Goal: Information Seeking & Learning: Learn about a topic

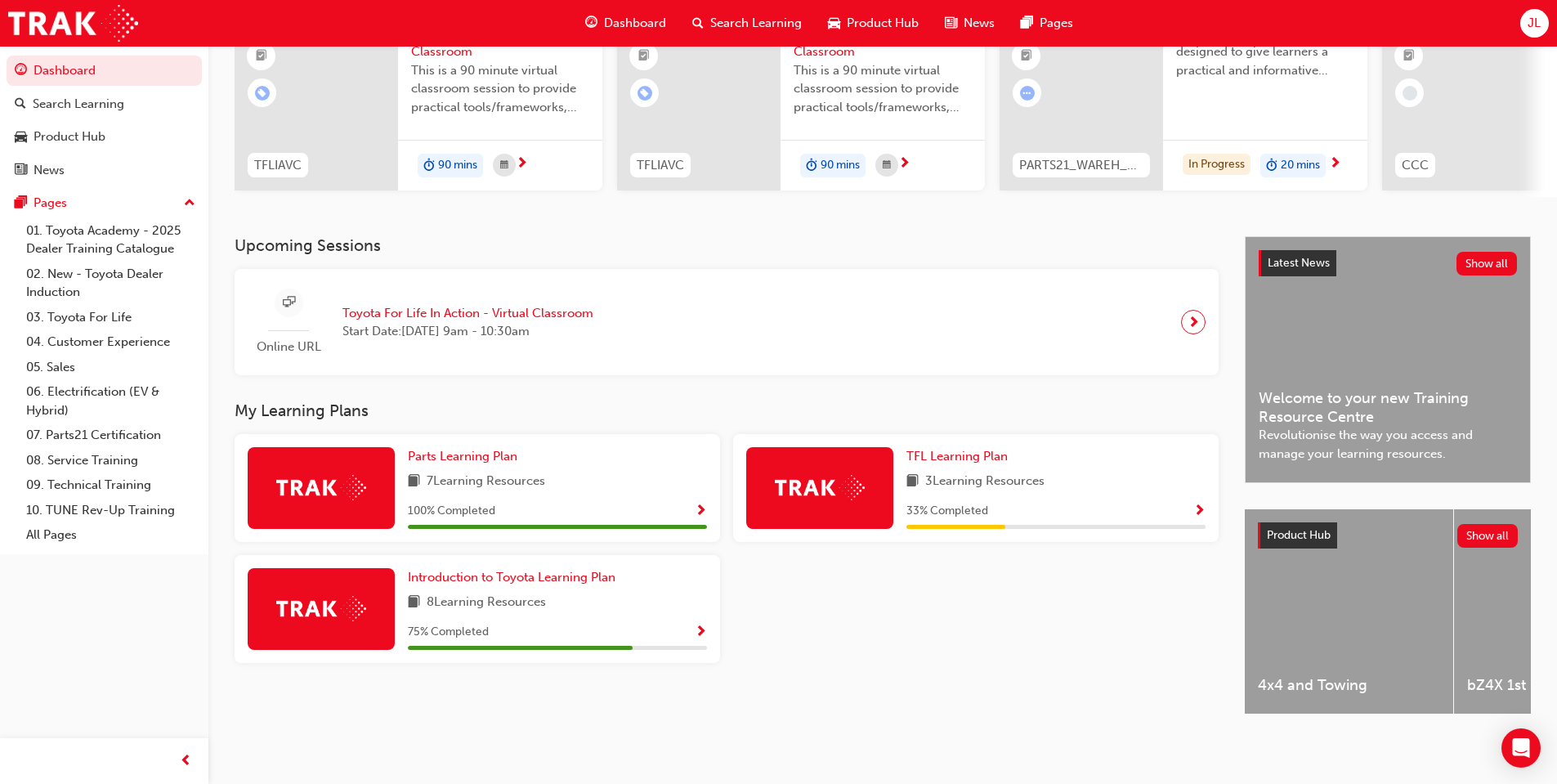
scroll to position [193, 0]
click at [89, 429] on link "07. Parts21 Certification" at bounding box center [111, 435] width 182 height 26
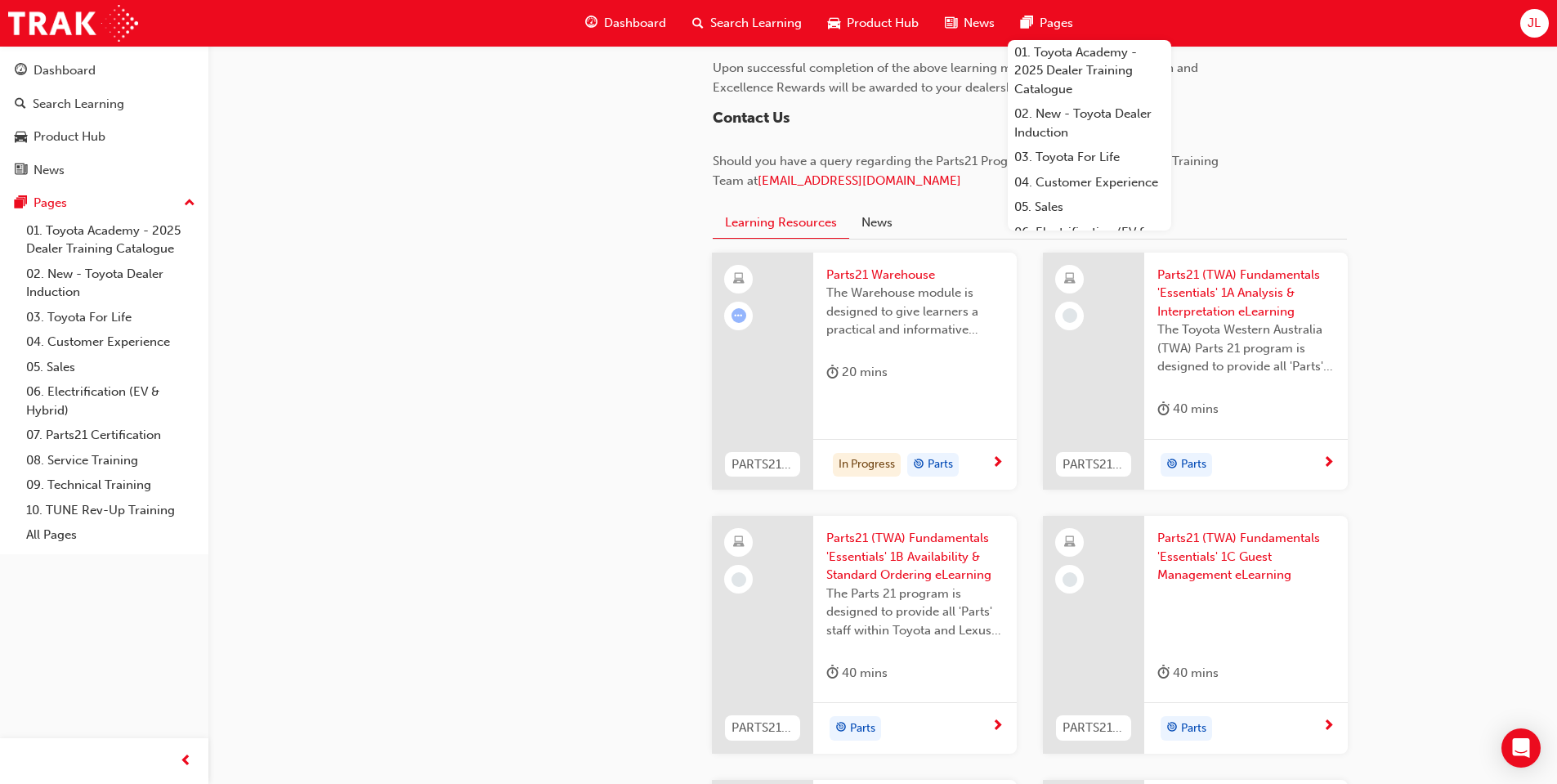
scroll to position [1471, 0]
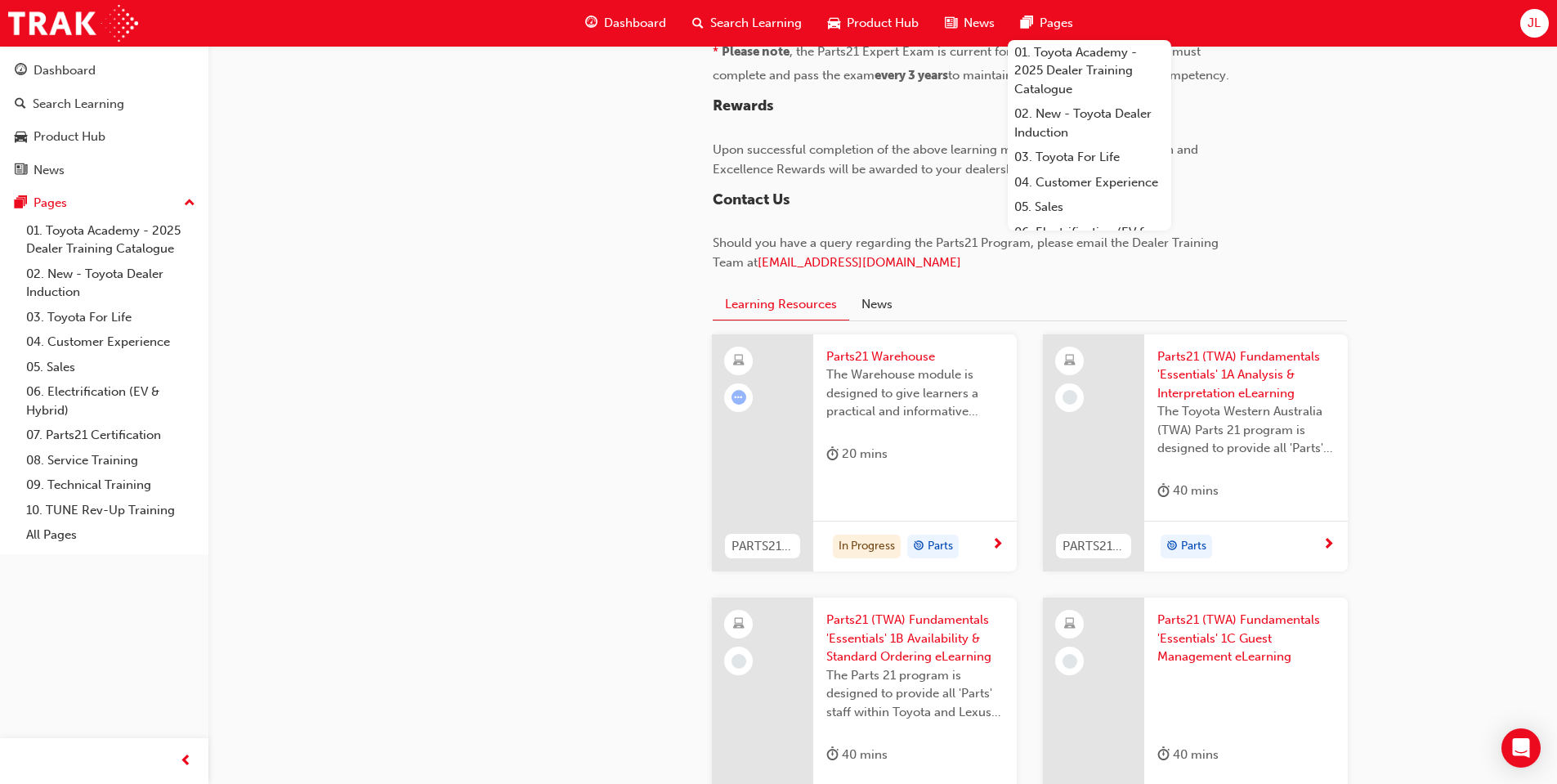
click at [919, 449] on div "20 mins" at bounding box center [915, 457] width 177 height 27
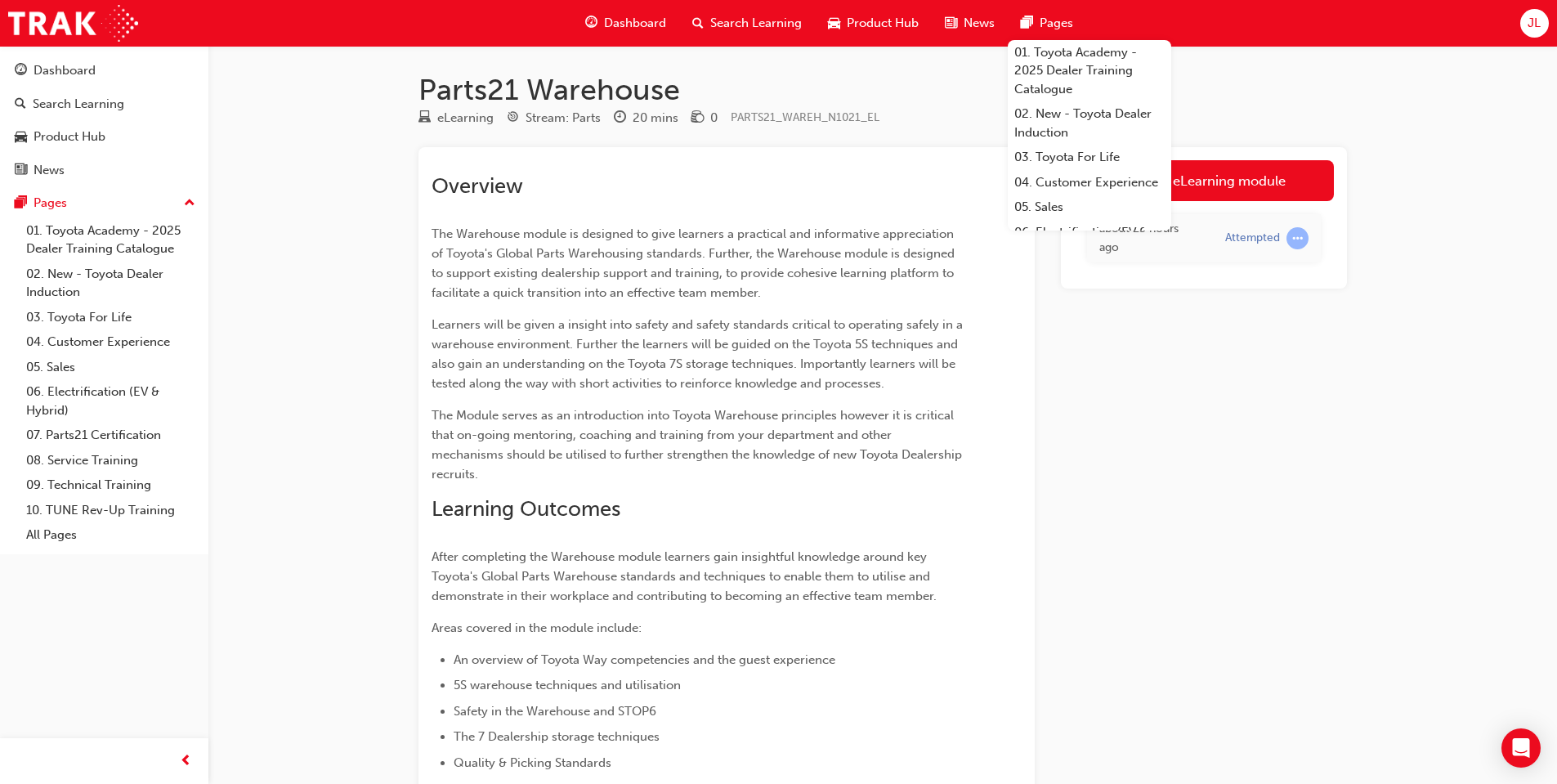
click at [1343, 455] on div "Launch eLearning module about 23 hours ago Attempted" at bounding box center [1204, 621] width 286 height 947
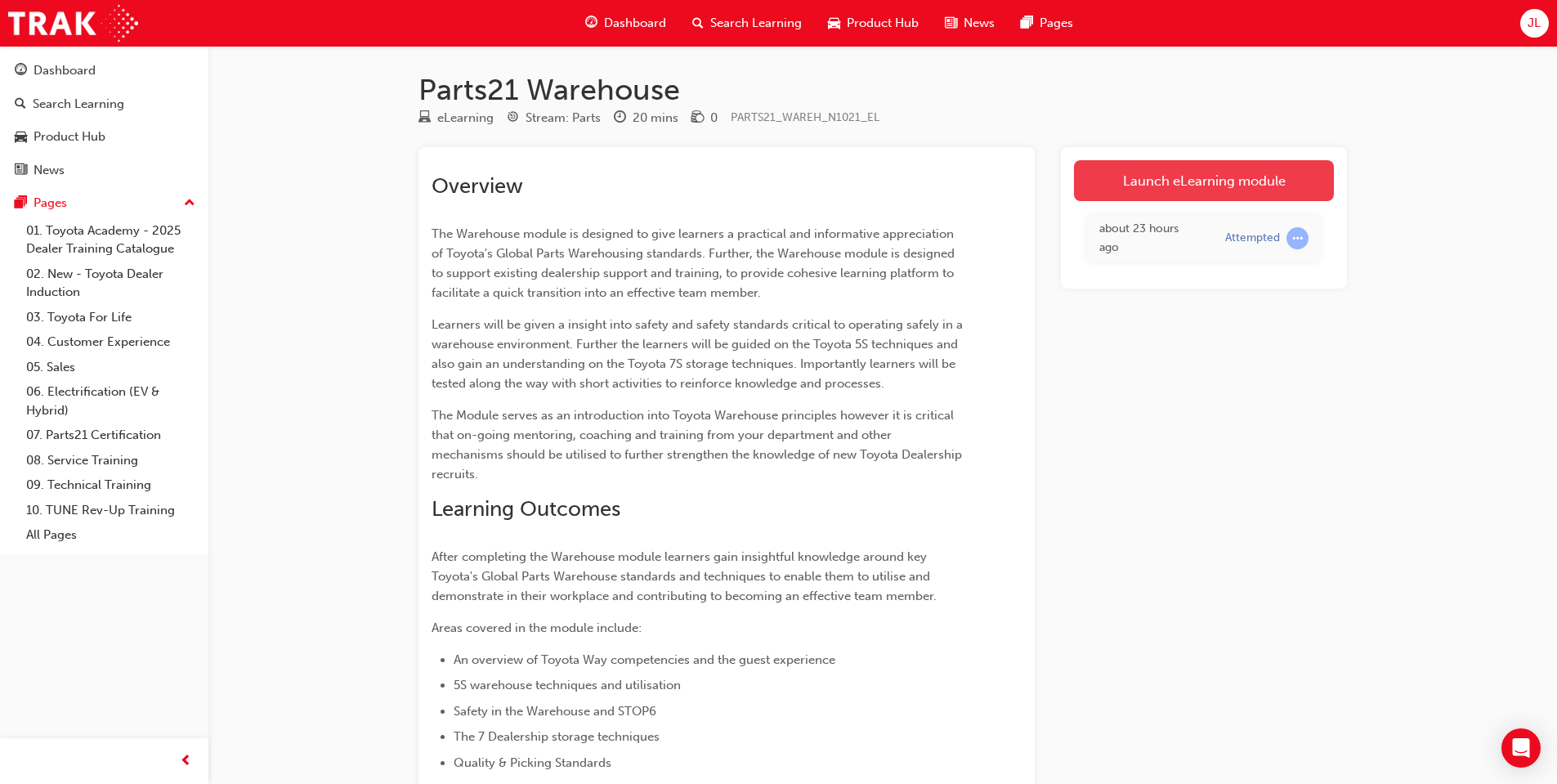
click at [1207, 183] on link "Launch eLearning module" at bounding box center [1204, 180] width 260 height 41
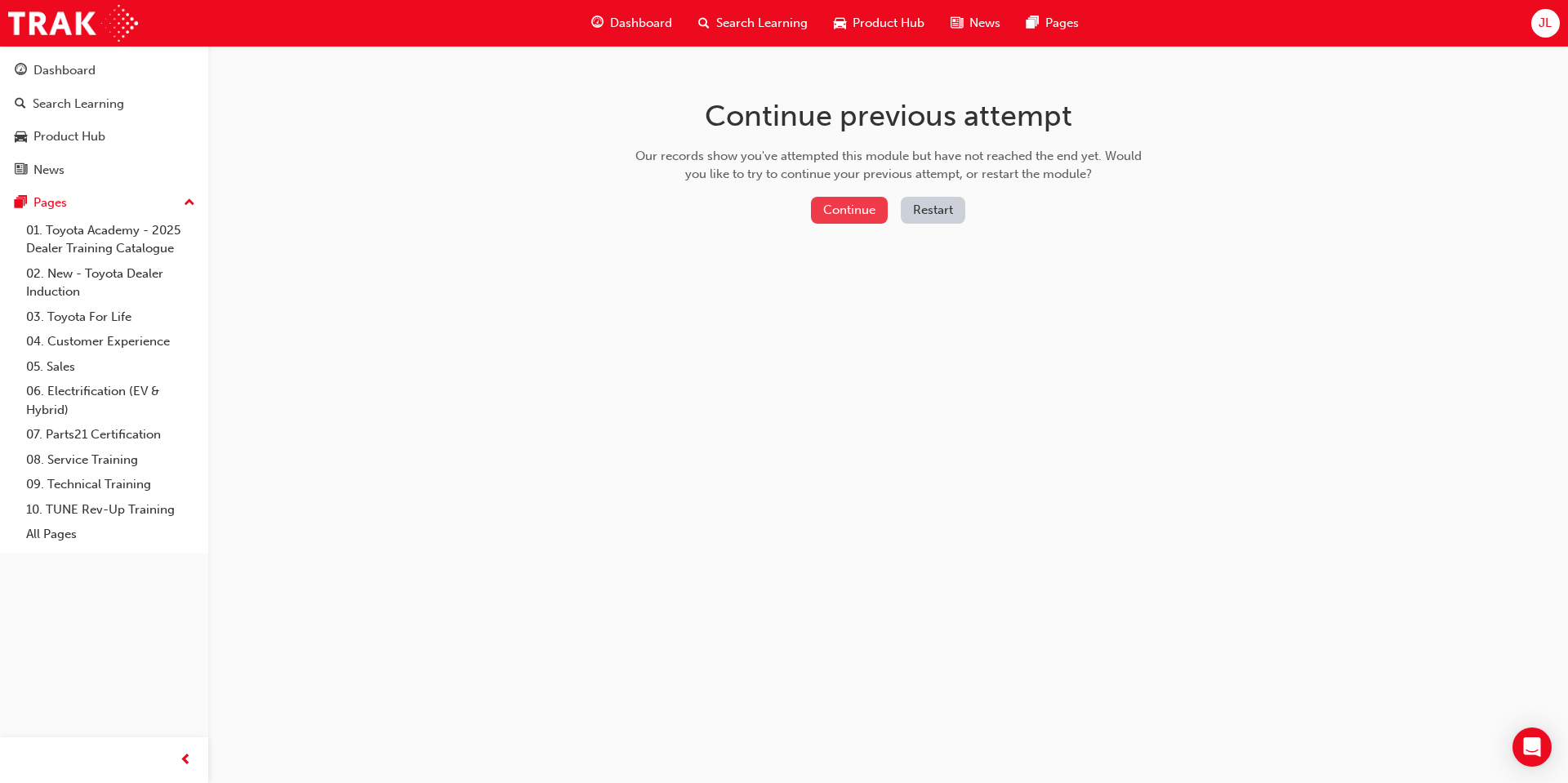
click at [847, 221] on button "Continue" at bounding box center [849, 210] width 77 height 27
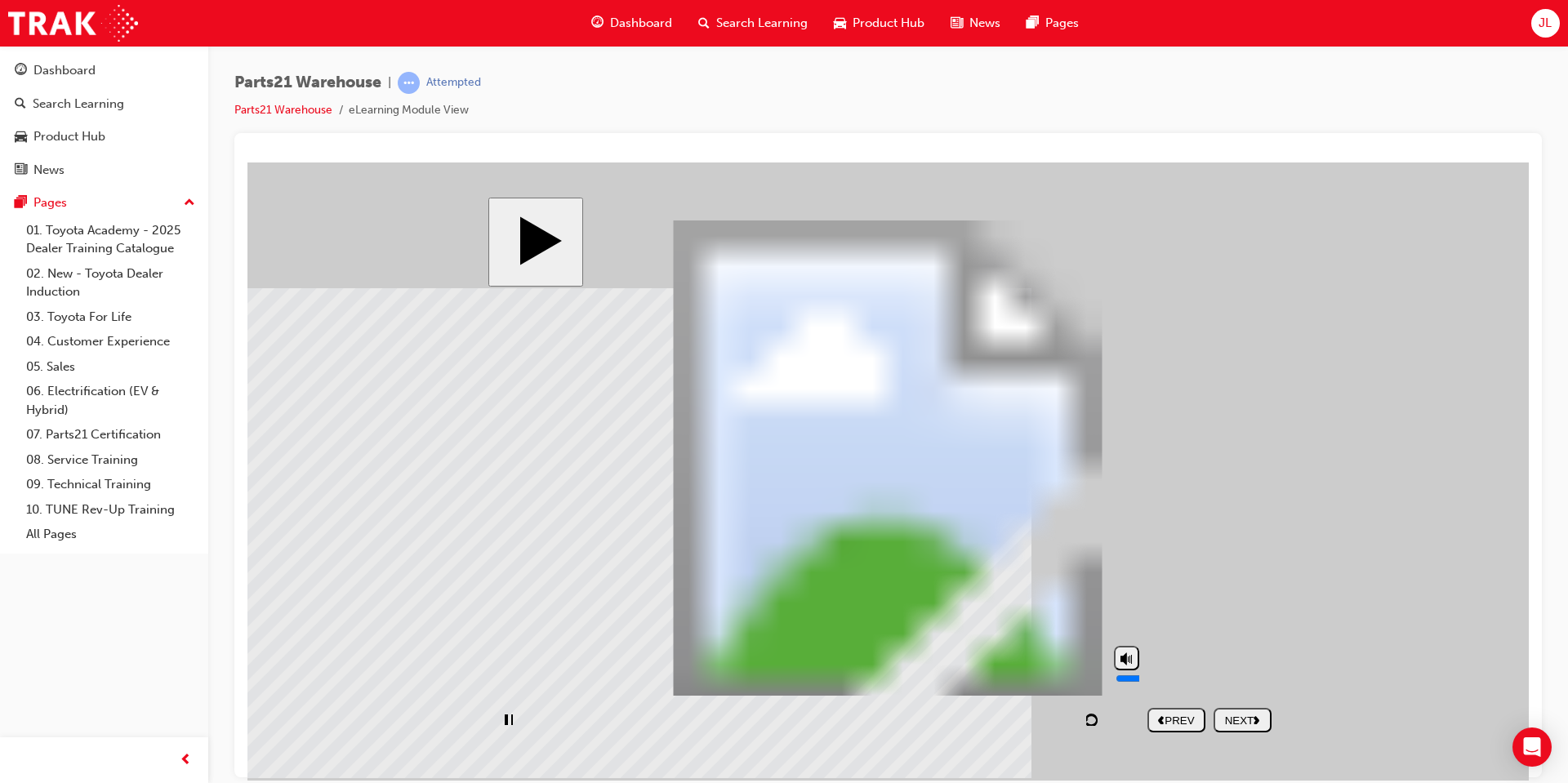
drag, startPoint x: 1129, startPoint y: 662, endPoint x: 1124, endPoint y: 602, distance: 60.2
type input "10"
click at [1126, 671] on input "volume" at bounding box center [1168, 677] width 105 height 13
click at [513, 710] on button "play/pause" at bounding box center [508, 719] width 25 height 25
click at [507, 713] on icon "play/pause" at bounding box center [508, 718] width 9 height 11
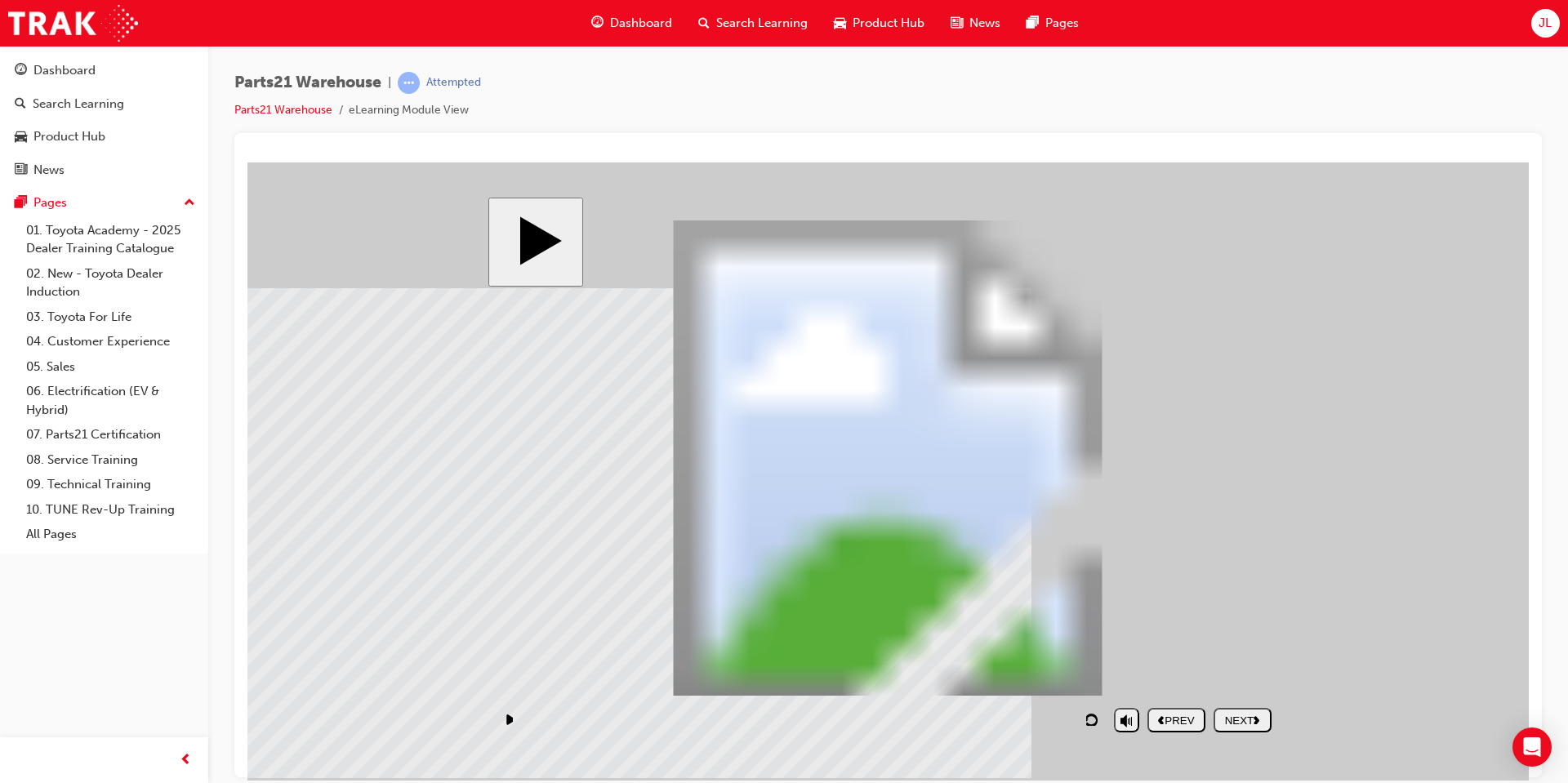
click at [1251, 724] on div "NEXT" at bounding box center [1242, 719] width 45 height 12
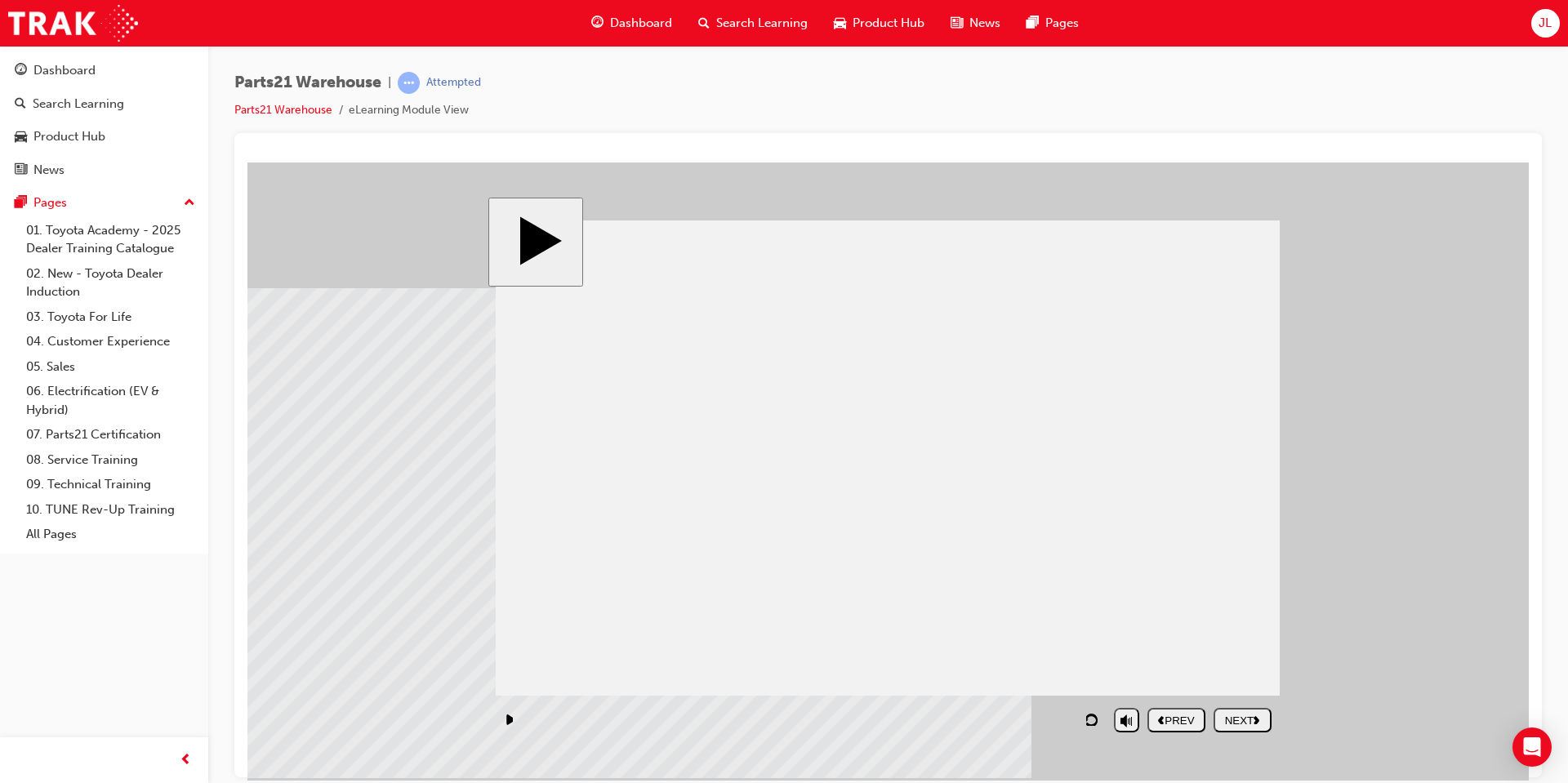
click at [1246, 714] on div "NEXT" at bounding box center [1242, 719] width 45 height 12
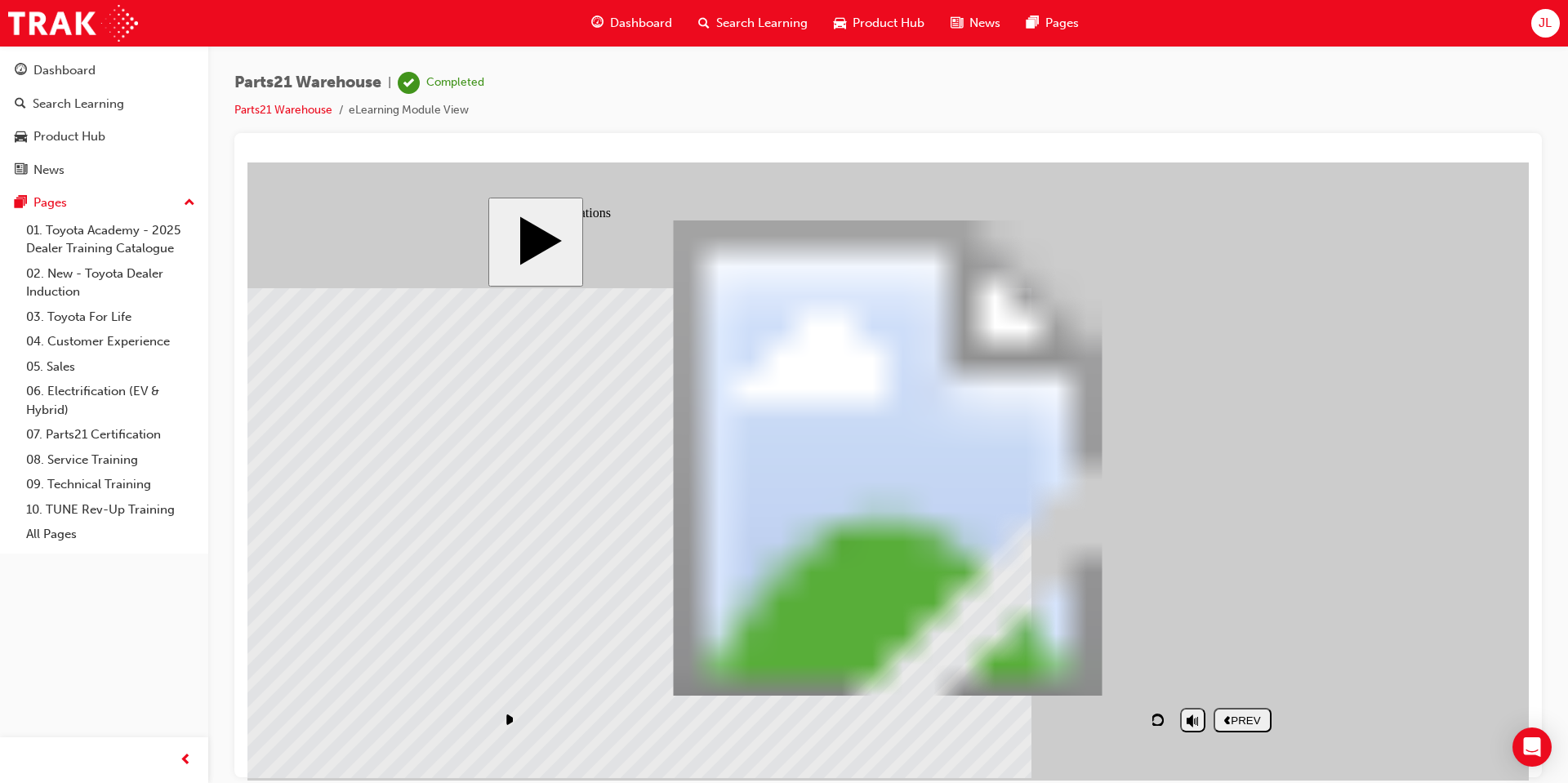
click at [639, 20] on span "Dashboard" at bounding box center [640, 23] width 62 height 19
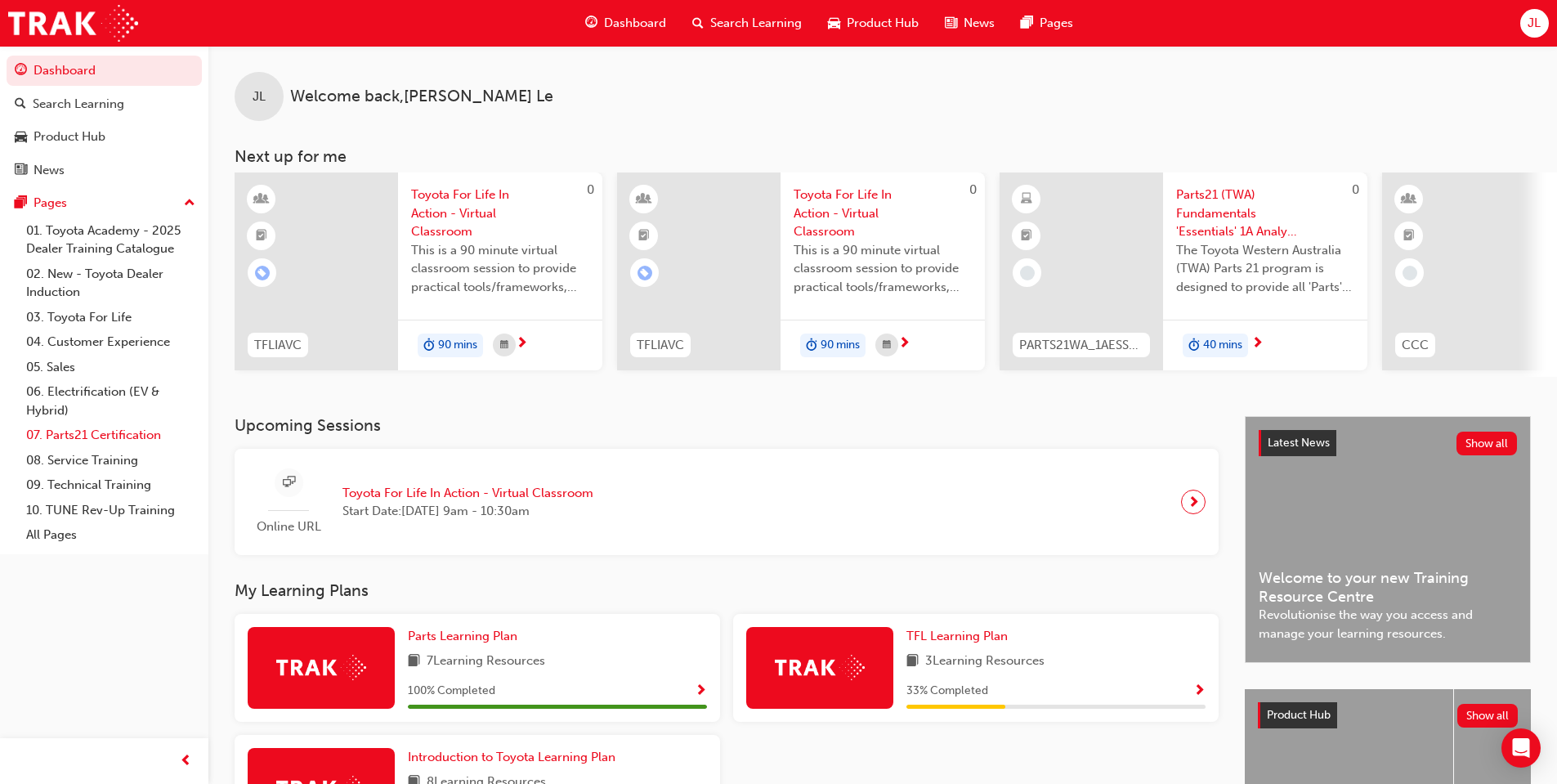
click at [82, 429] on link "07. Parts21 Certification" at bounding box center [111, 435] width 182 height 26
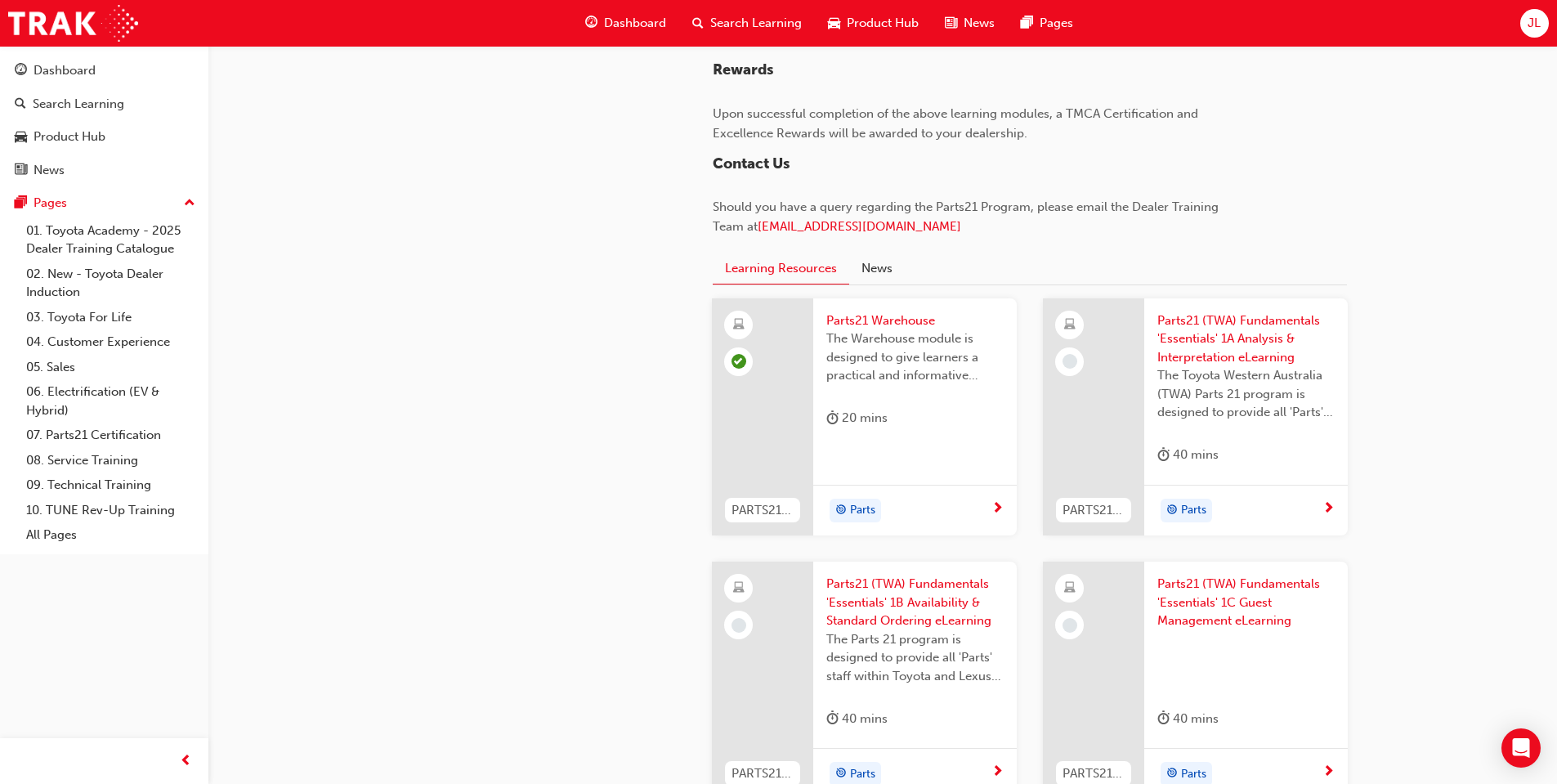
scroll to position [1471, 0]
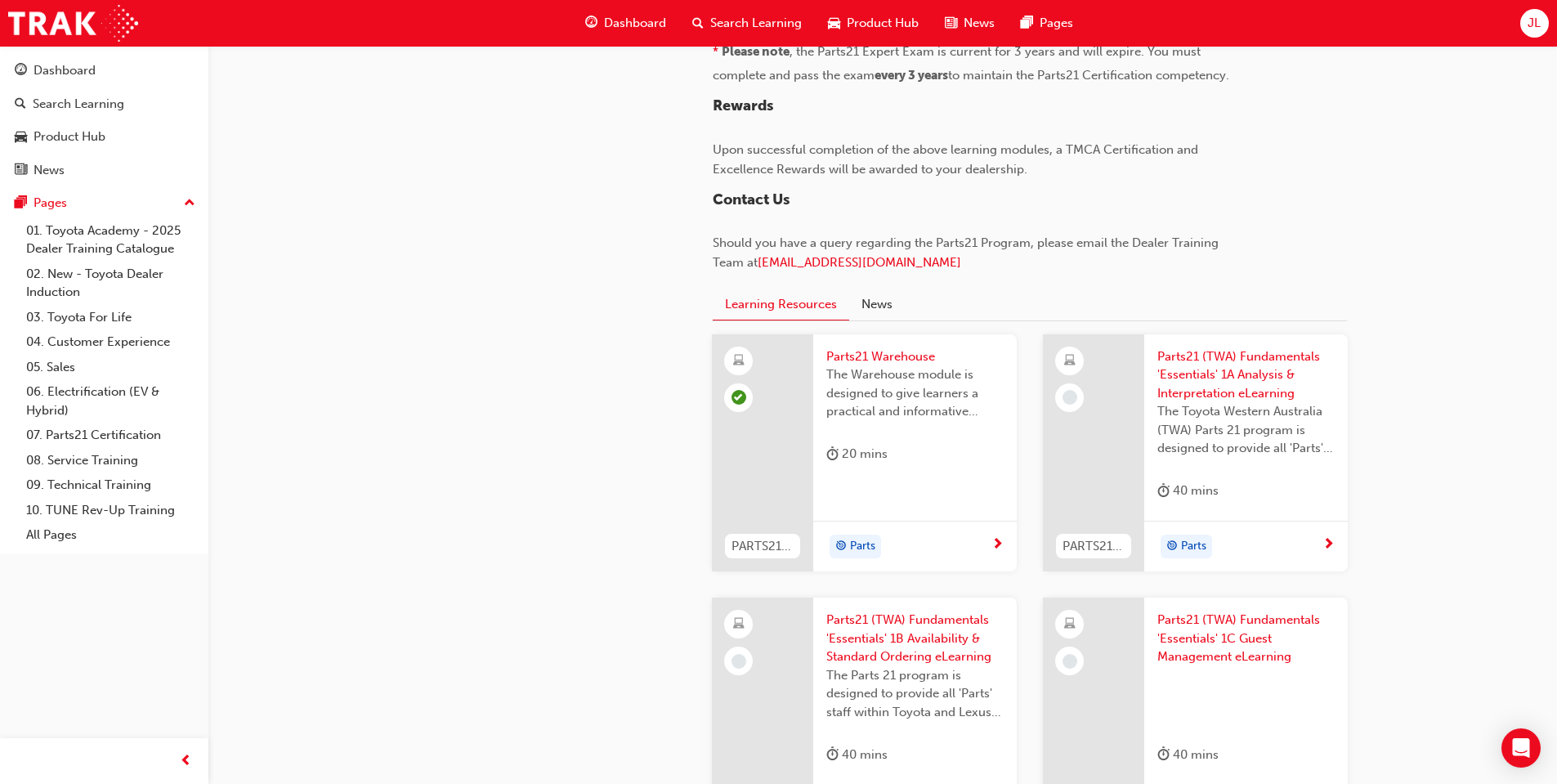
click at [1216, 387] on span "Parts21 (TWA) Fundamentals 'Essentials' 1A Analysis & Interpretation eLearning" at bounding box center [1246, 375] width 177 height 55
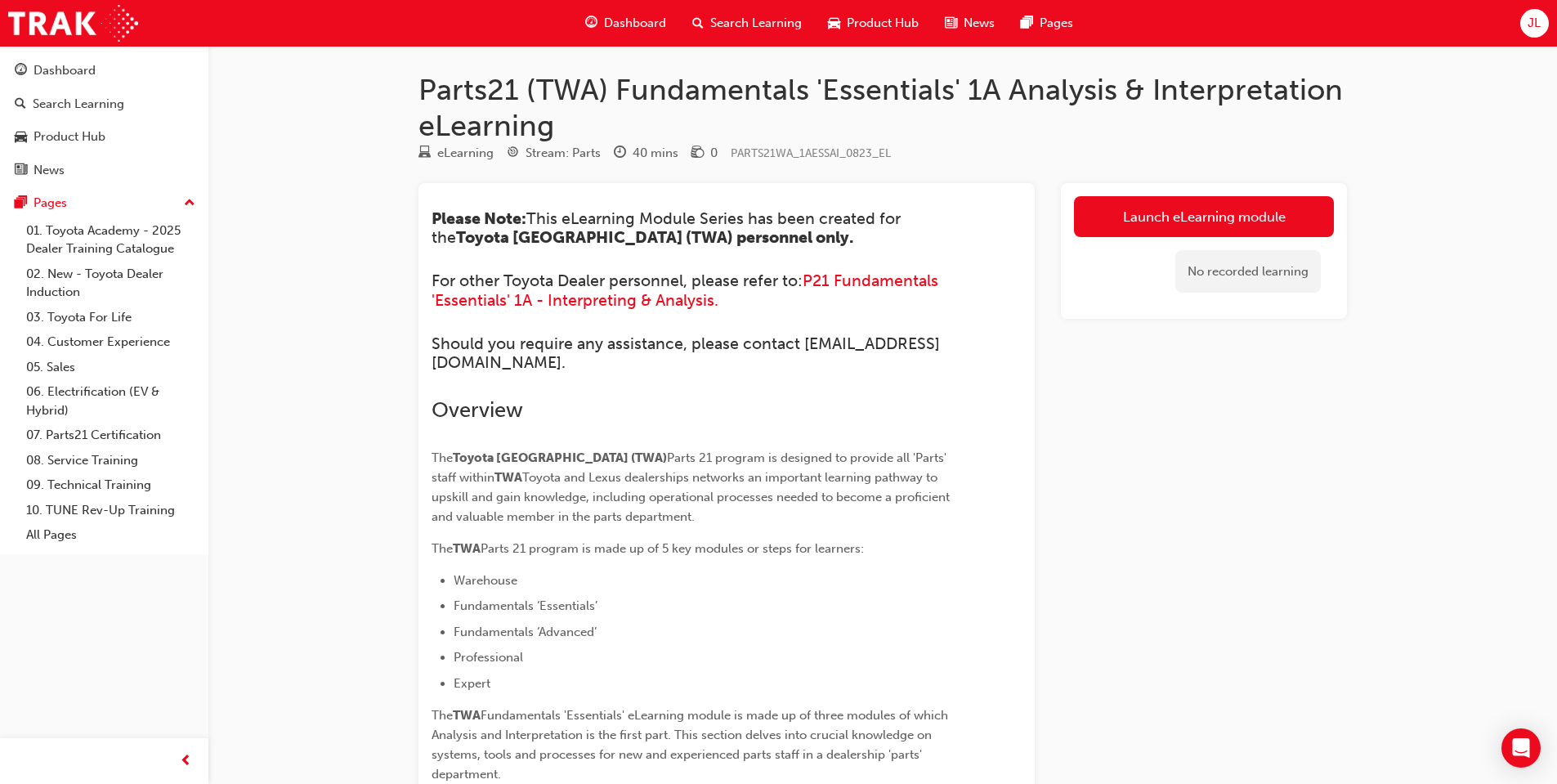
click at [781, 462] on span "Parts 21 program is designed to provide all 'Parts' staff within" at bounding box center [690, 467] width 518 height 34
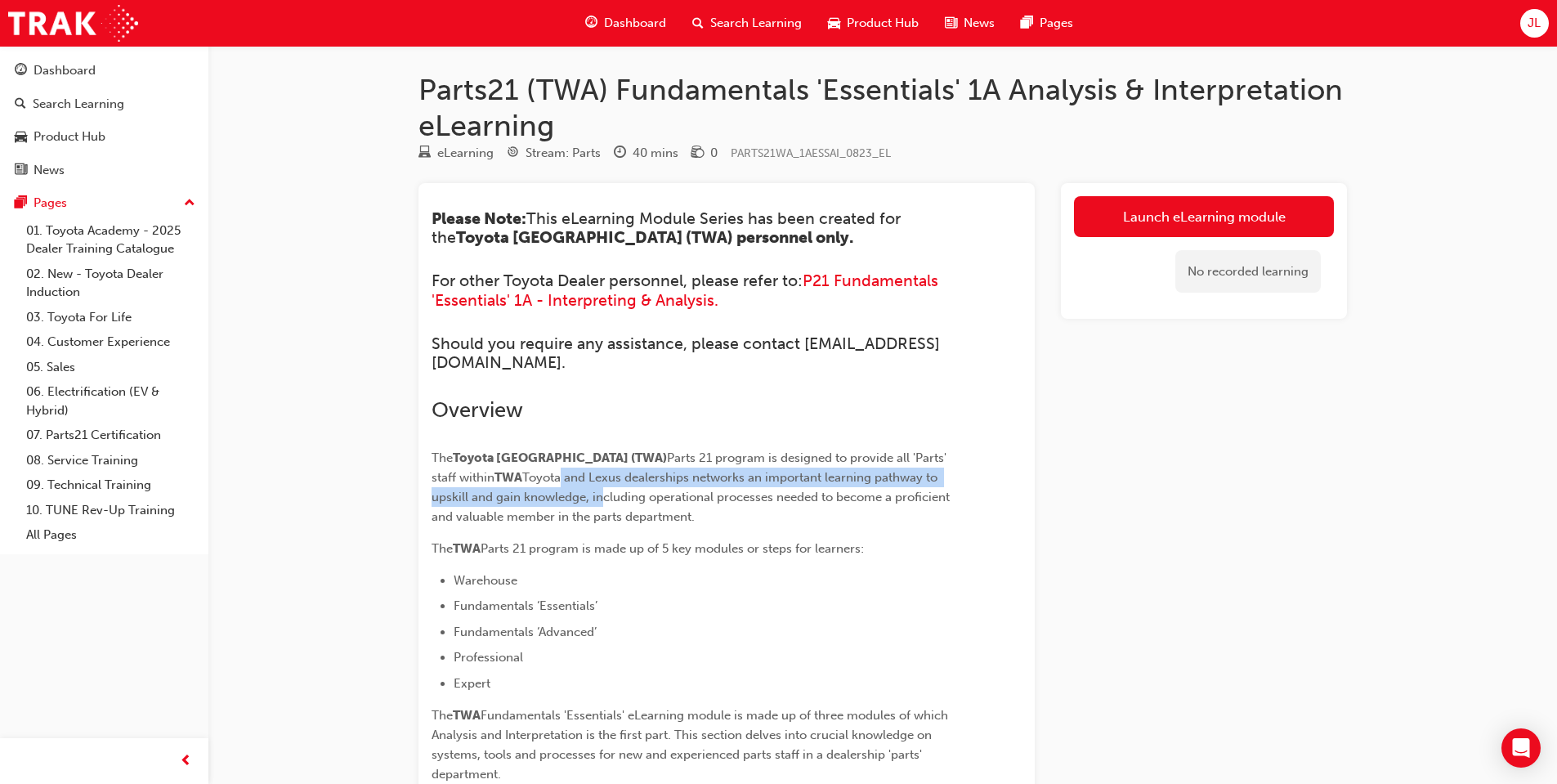
drag, startPoint x: 531, startPoint y: 483, endPoint x: 558, endPoint y: 488, distance: 27.5
click at [558, 488] on p "The Toyota Western Australia (TWA) Parts 21 program is designed to provide all …" at bounding box center [697, 487] width 531 height 78
click at [551, 505] on p "The Toyota Western Australia (TWA) Parts 21 program is designed to provide all …" at bounding box center [697, 487] width 531 height 78
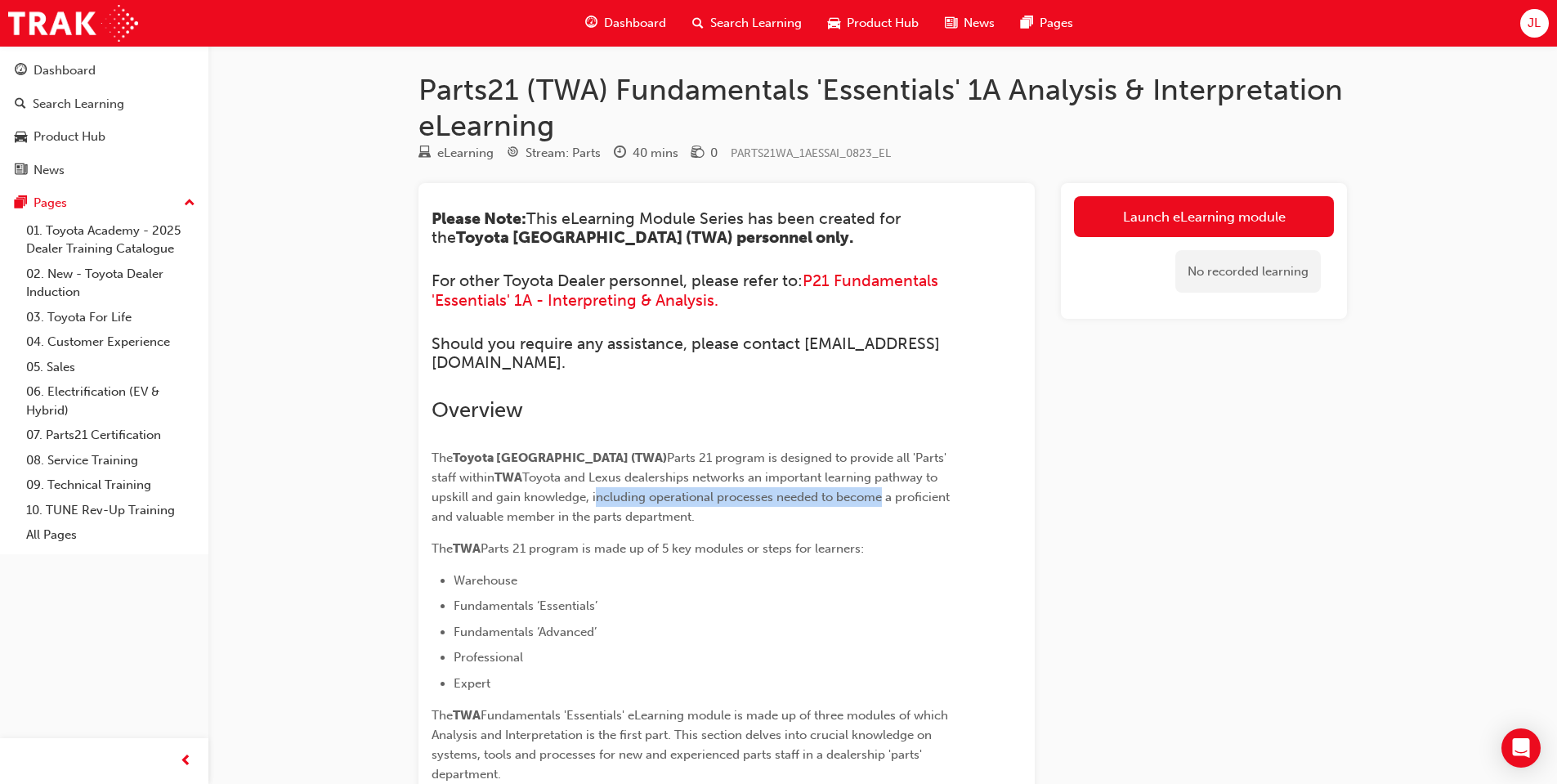
drag, startPoint x: 552, startPoint y: 498, endPoint x: 832, endPoint y: 503, distance: 280.0
click at [832, 503] on span "Toyota and Lexus dealerships networks an important learning pathway to upskill …" at bounding box center [692, 496] width 522 height 54
drag, startPoint x: 519, startPoint y: 524, endPoint x: 607, endPoint y: 524, distance: 88.0
click at [607, 524] on p "The Toyota Western Australia (TWA) Parts 21 program is designed to provide all …" at bounding box center [697, 487] width 531 height 78
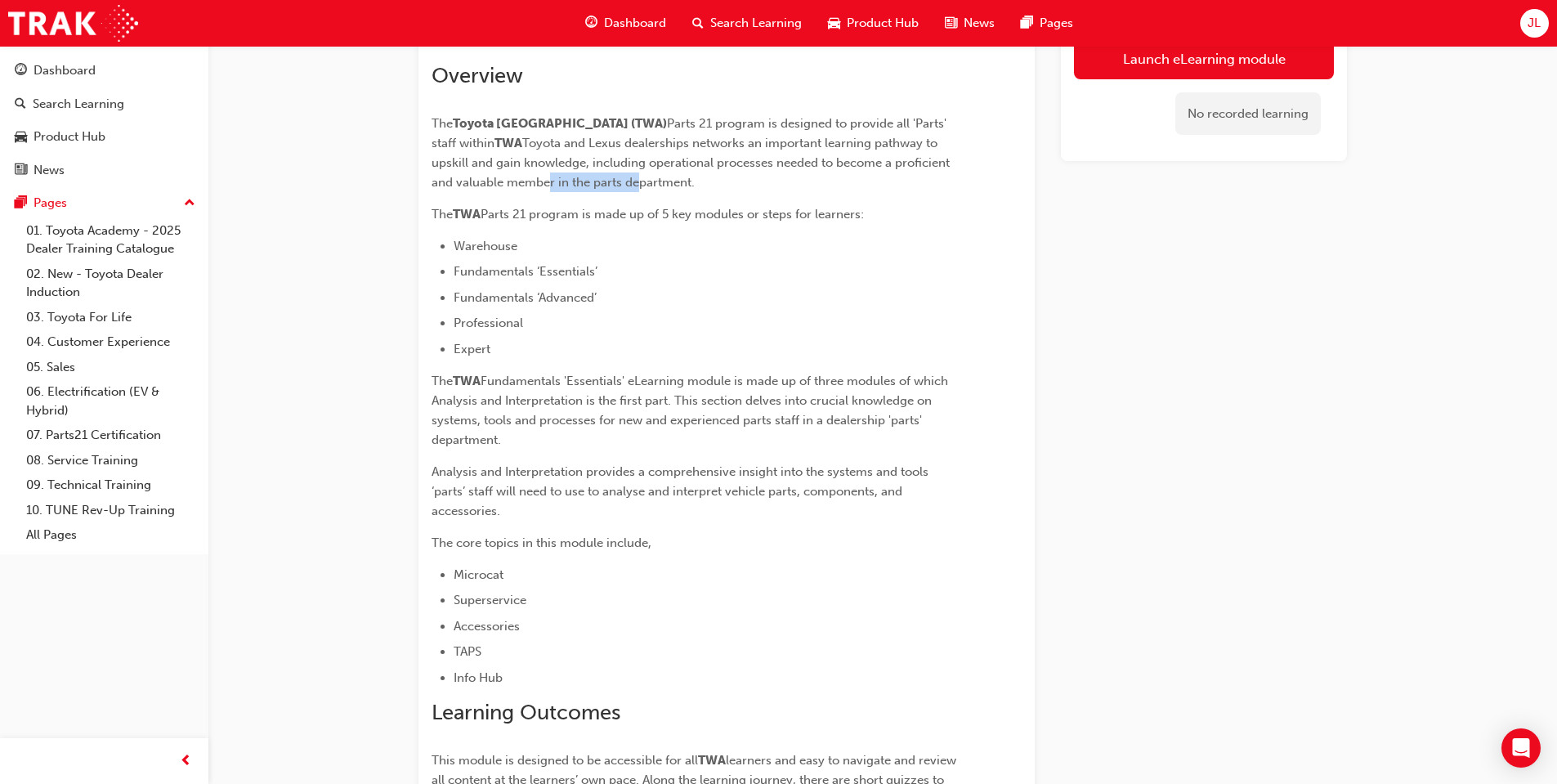
scroll to position [409, 0]
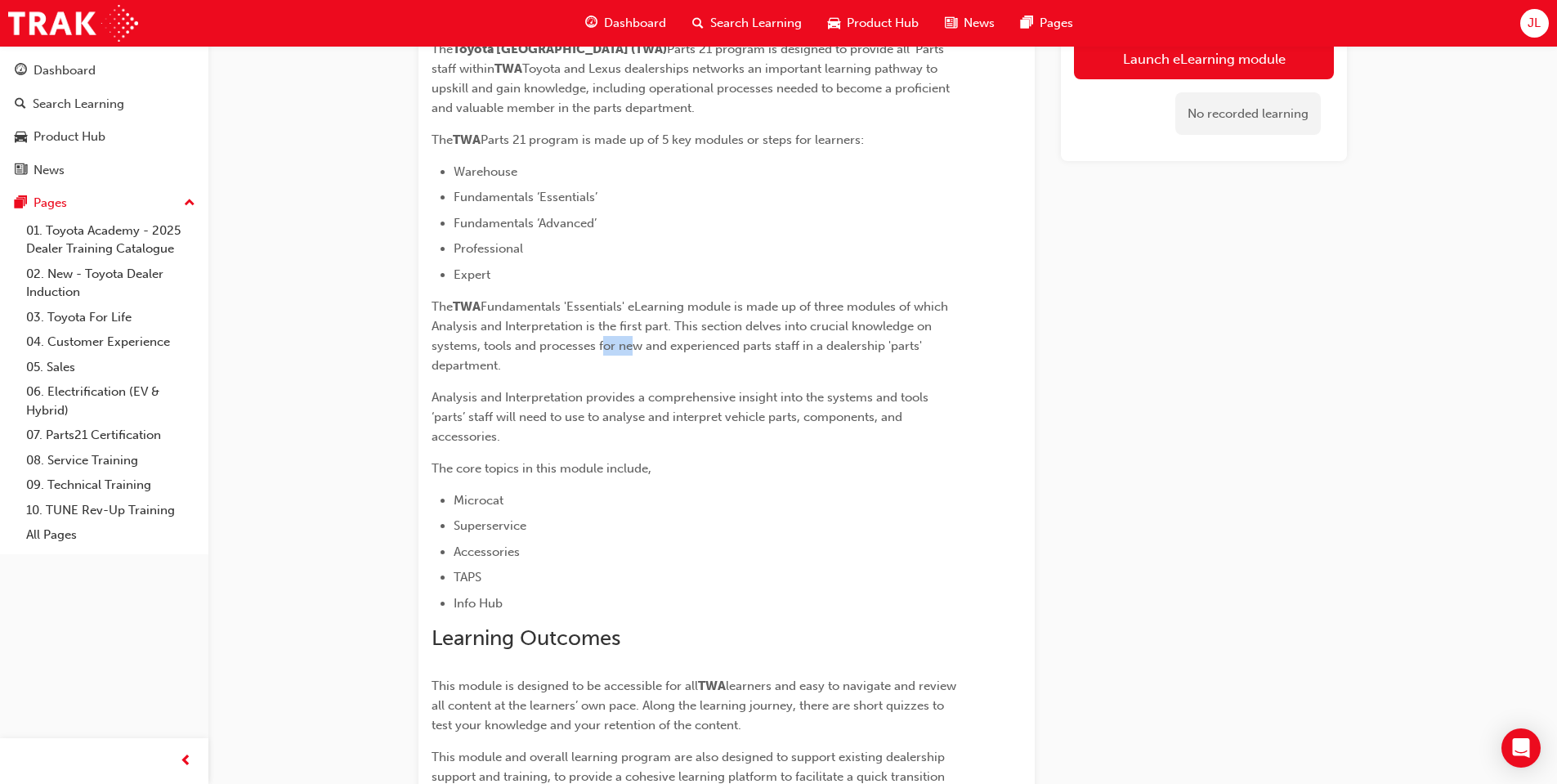
drag, startPoint x: 598, startPoint y: 337, endPoint x: 687, endPoint y: 332, distance: 89.1
click at [637, 336] on p "The TWA Fundamentals 'Essentials' eLearning module is made up of three modules …" at bounding box center [697, 336] width 531 height 78
drag, startPoint x: 730, startPoint y: 326, endPoint x: 787, endPoint y: 339, distance: 58.5
click at [787, 339] on span "Fundamentals 'Essentials' eLearning module is made up of three modules of which…" at bounding box center [691, 335] width 520 height 73
click at [804, 353] on p "The TWA Fundamentals 'Essentials' eLearning module is made up of three modules …" at bounding box center [697, 336] width 531 height 78
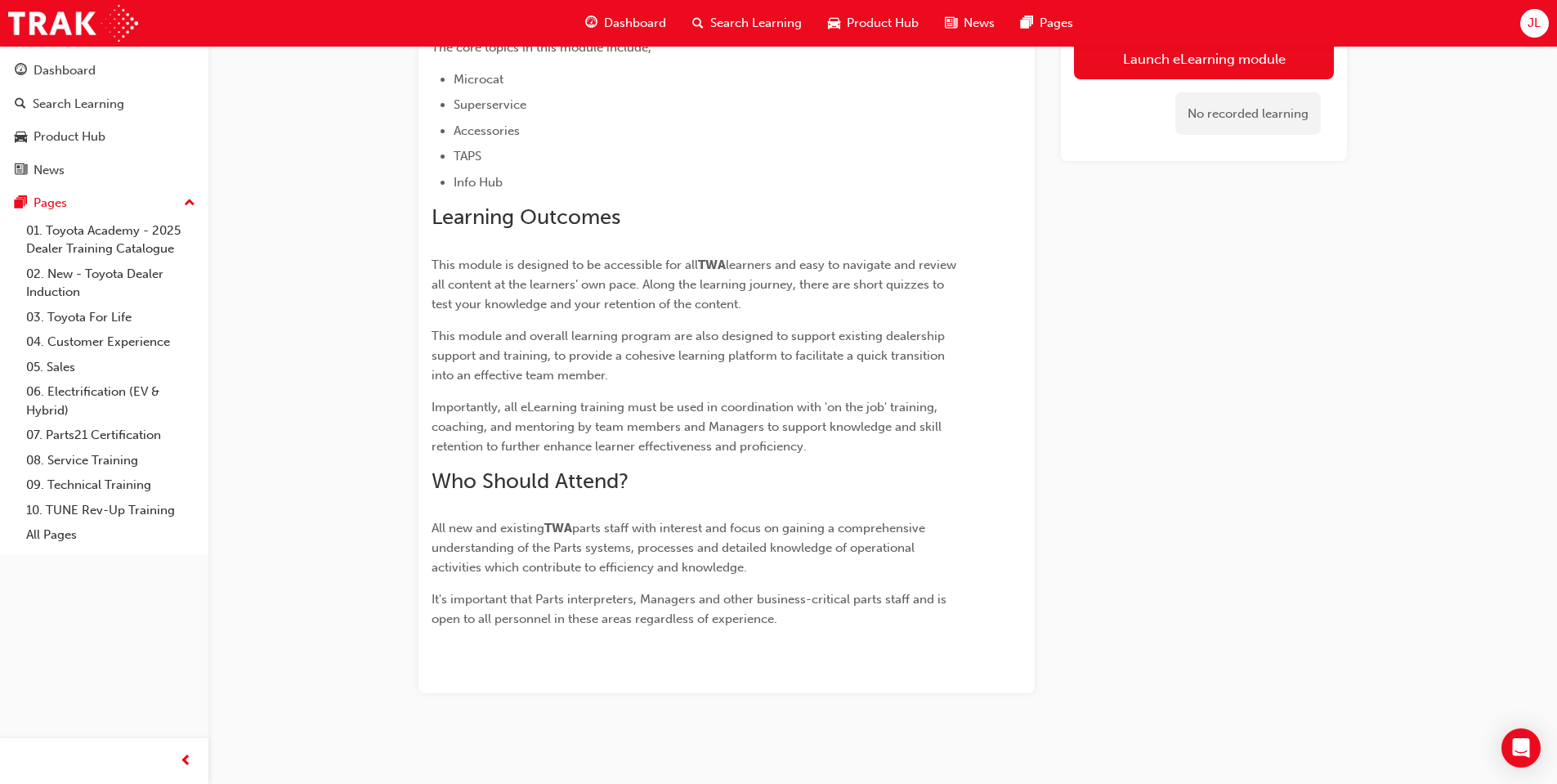
scroll to position [832, 0]
drag, startPoint x: 516, startPoint y: 526, endPoint x: 895, endPoint y: 529, distance: 379.0
click at [895, 529] on p "All new and existing TWA parts staff with interest and focus on gaining a compr…" at bounding box center [697, 545] width 531 height 59
drag, startPoint x: 644, startPoint y: 549, endPoint x: 856, endPoint y: 555, distance: 212.1
click at [856, 555] on p "All new and existing TWA parts staff with interest and focus on gaining a compr…" at bounding box center [697, 545] width 531 height 59
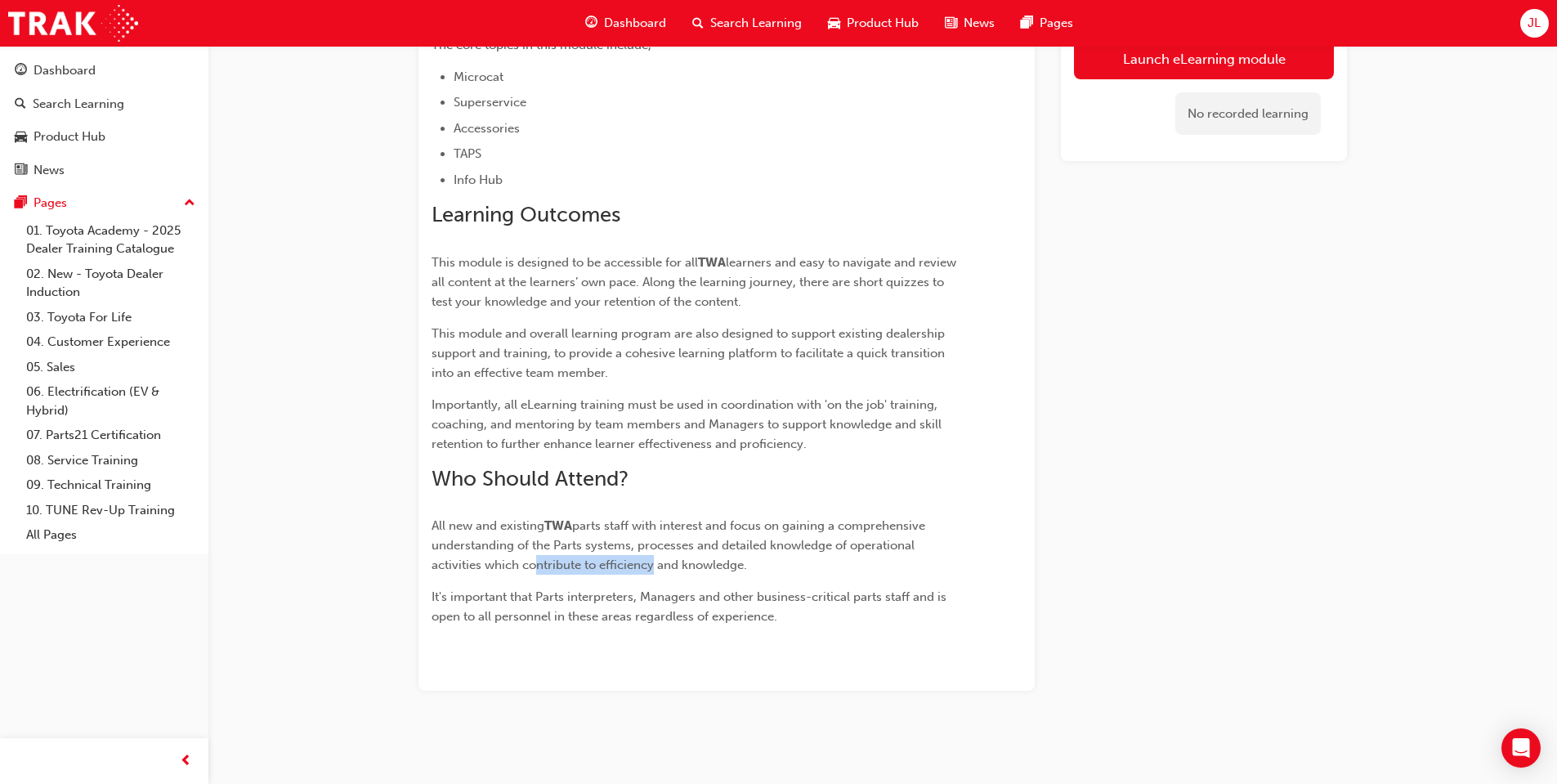
drag, startPoint x: 529, startPoint y: 564, endPoint x: 651, endPoint y: 564, distance: 122.0
click at [651, 564] on span "parts staff with interest and focus on gaining a comprehensive understanding of…" at bounding box center [680, 545] width 497 height 54
drag, startPoint x: 473, startPoint y: 590, endPoint x: 773, endPoint y: 606, distance: 300.4
click at [773, 606] on p "It's important that Parts interpreters, Managers and other business-critical pa…" at bounding box center [697, 606] width 531 height 39
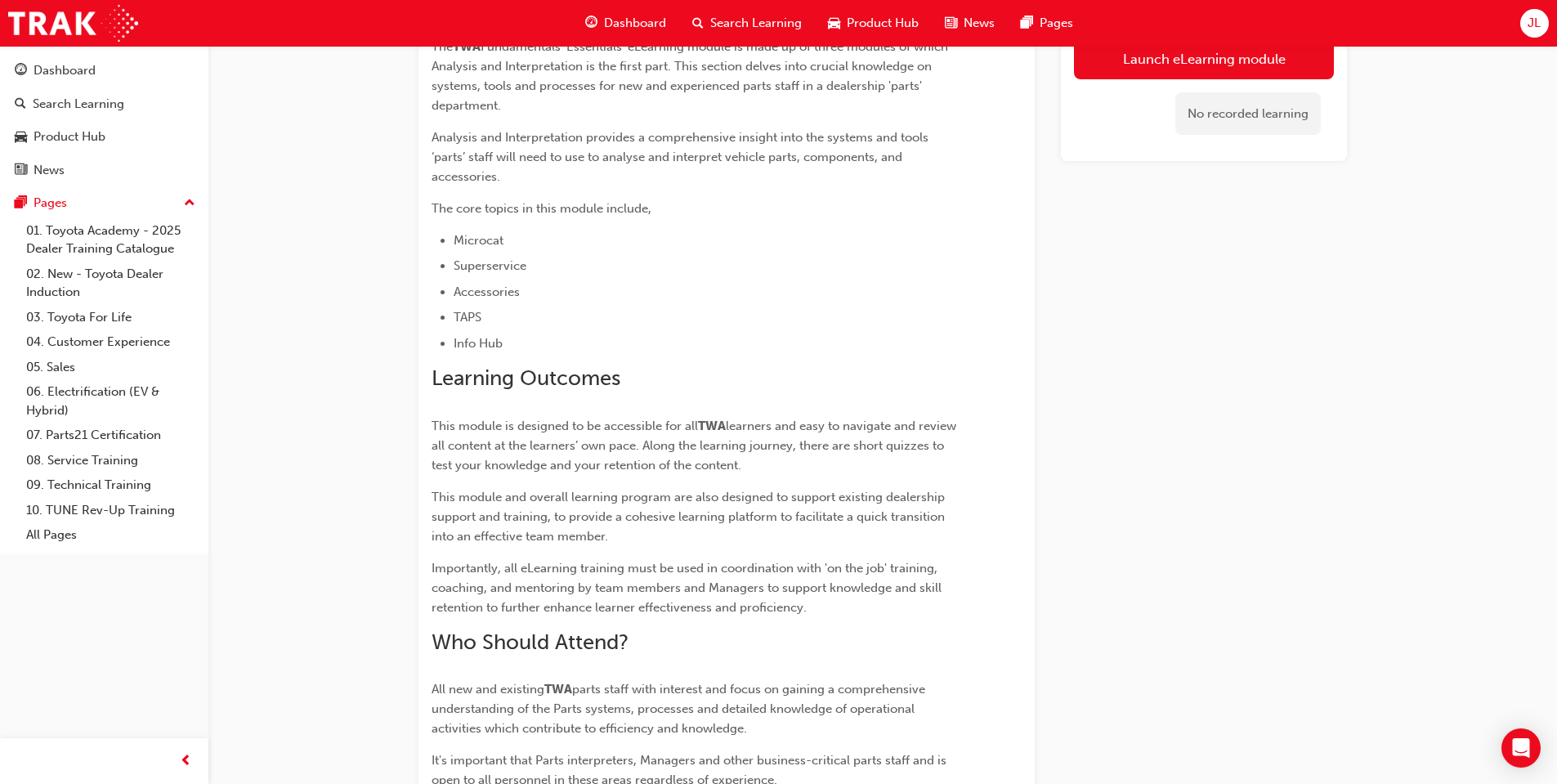
click at [872, 361] on div "Please Note: This eLearning Module Series has been created for the Toyota Weste…" at bounding box center [697, 165] width 531 height 1250
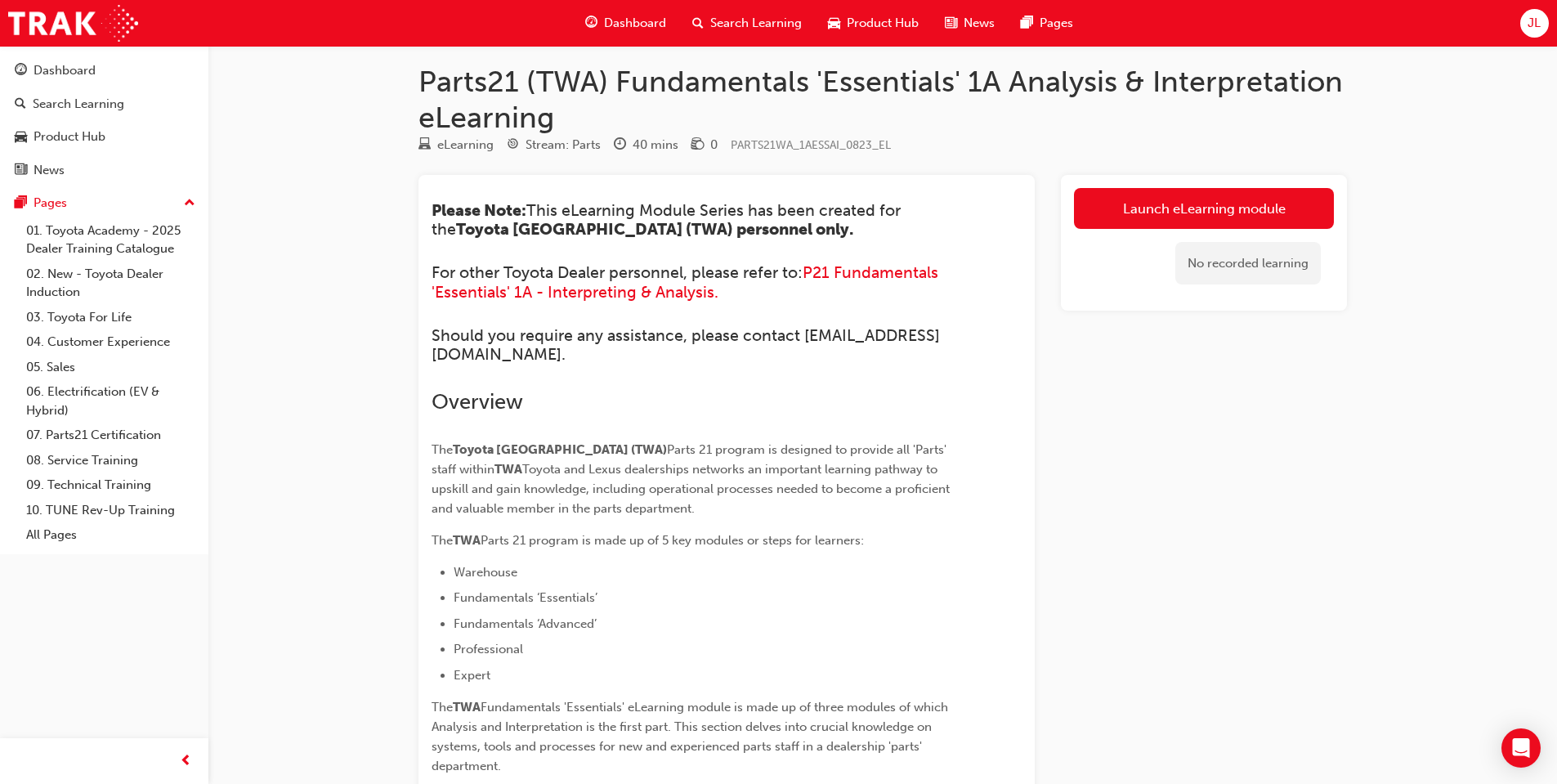
scroll to position [0, 0]
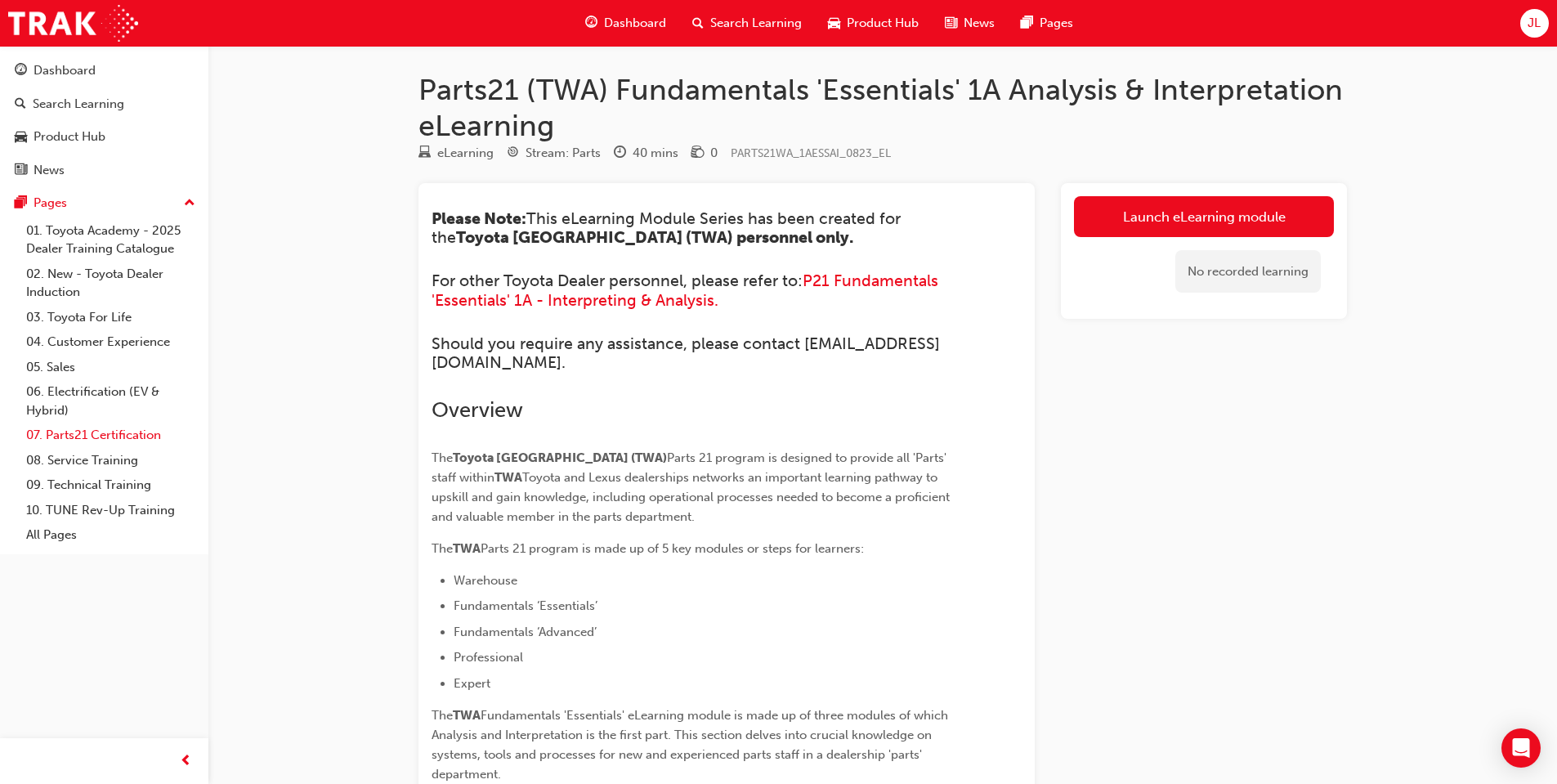
click at [77, 432] on link "07. Parts21 Certification" at bounding box center [111, 435] width 182 height 26
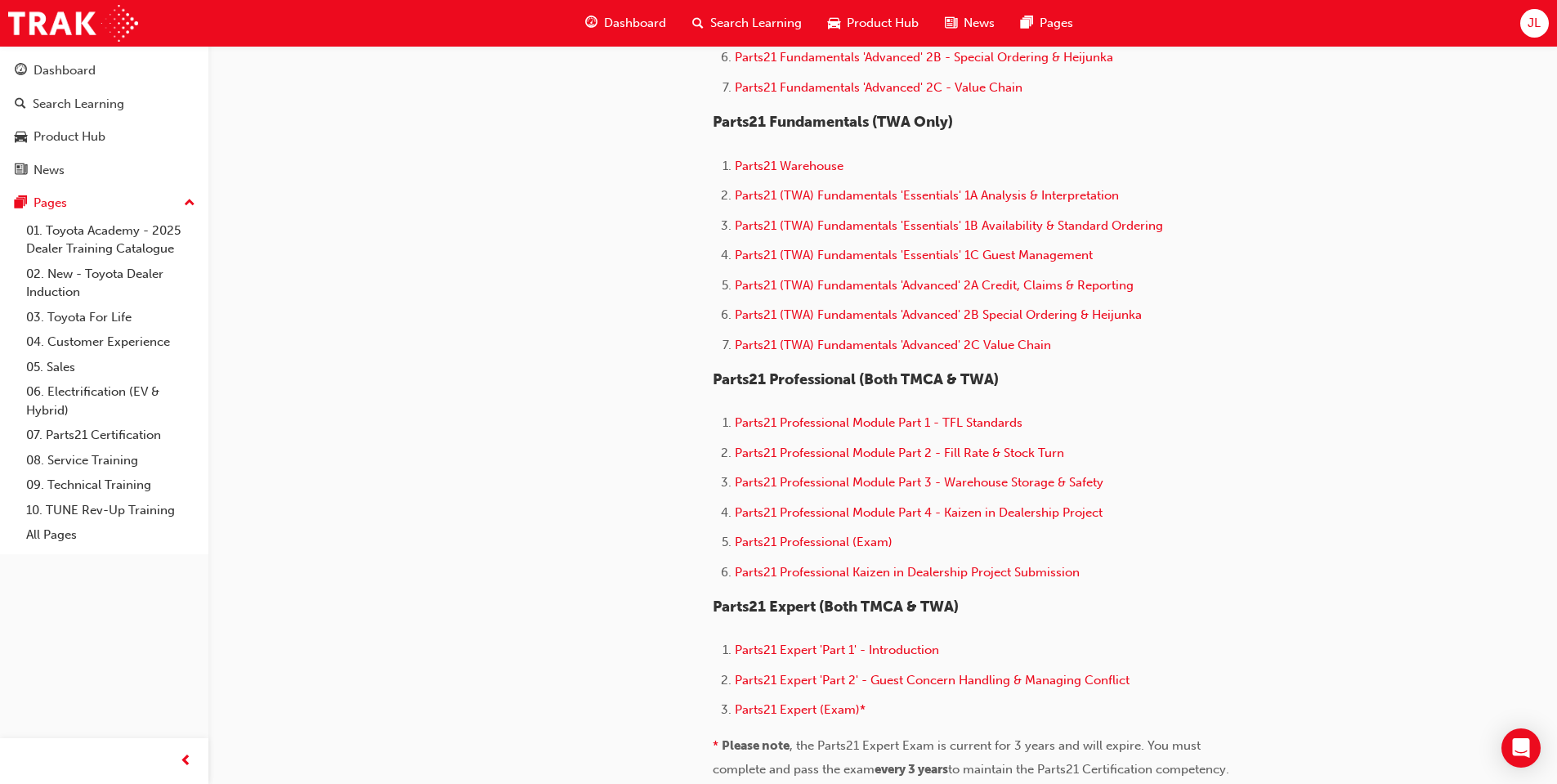
scroll to position [409, 0]
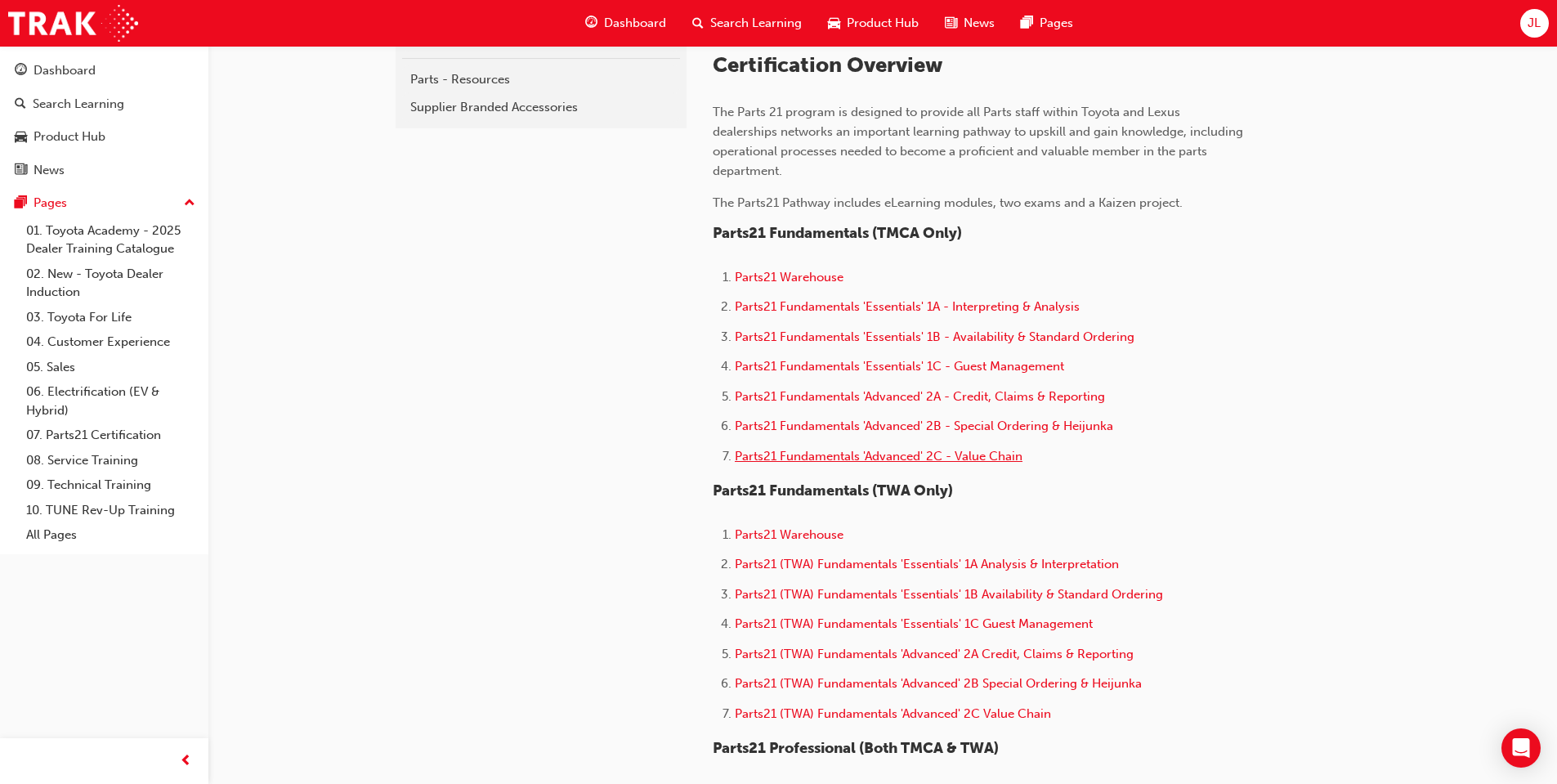
click at [976, 461] on span "Parts21 Fundamentals 'Advanced' 2C - Value Chain" at bounding box center [879, 455] width 288 height 14
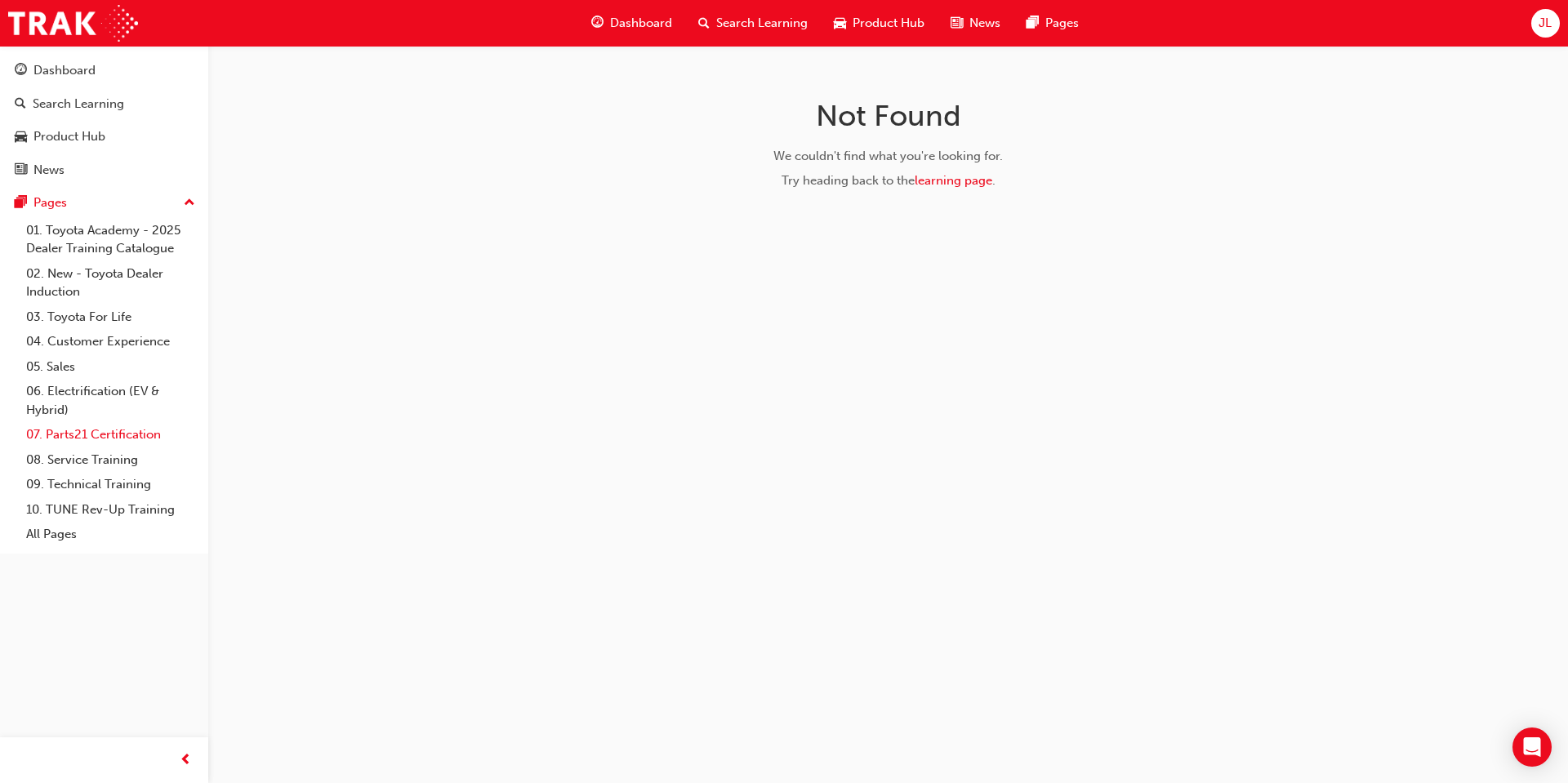
click at [103, 422] on link "07. Parts21 Certification" at bounding box center [111, 434] width 182 height 26
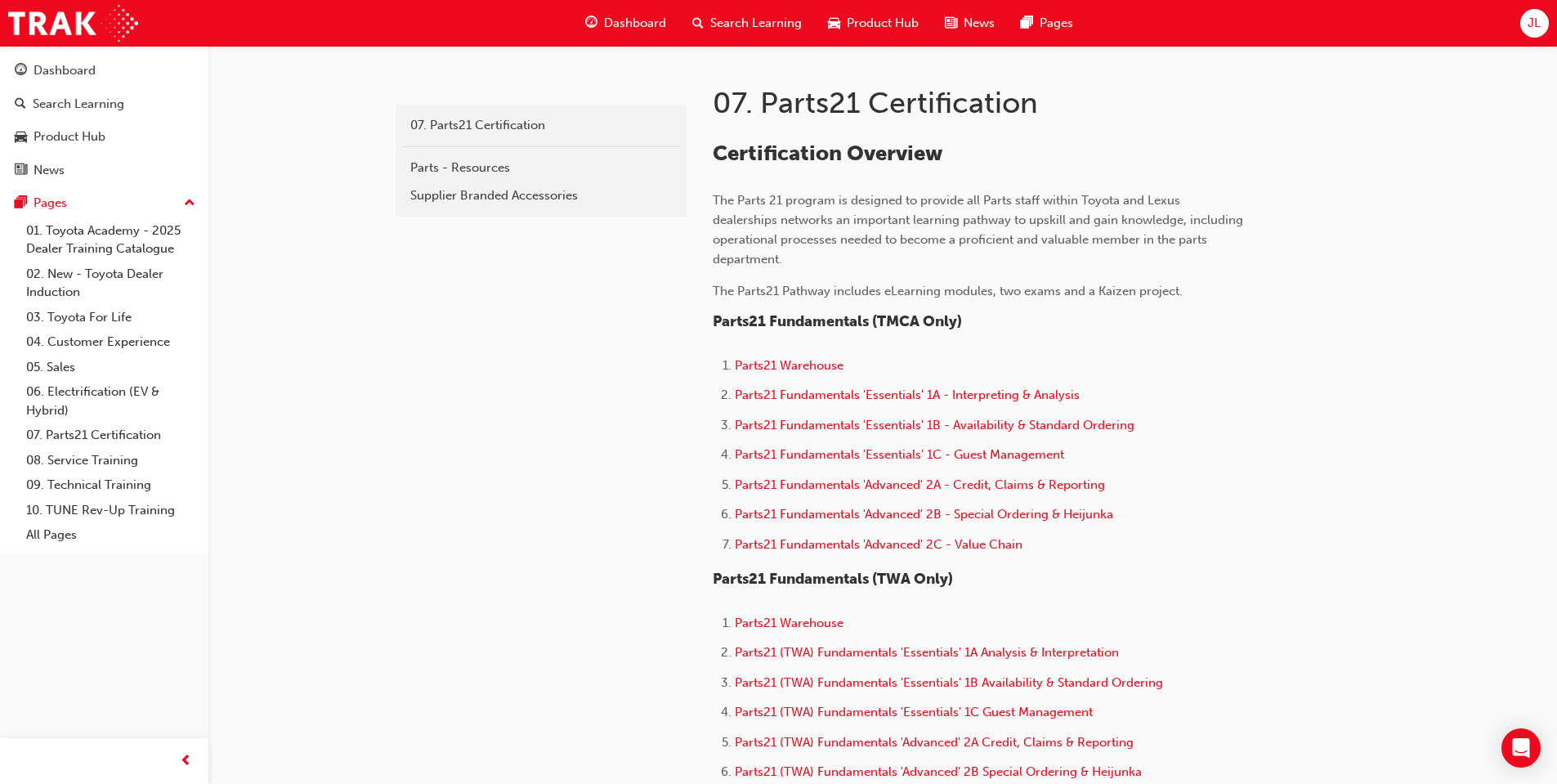
scroll to position [327, 0]
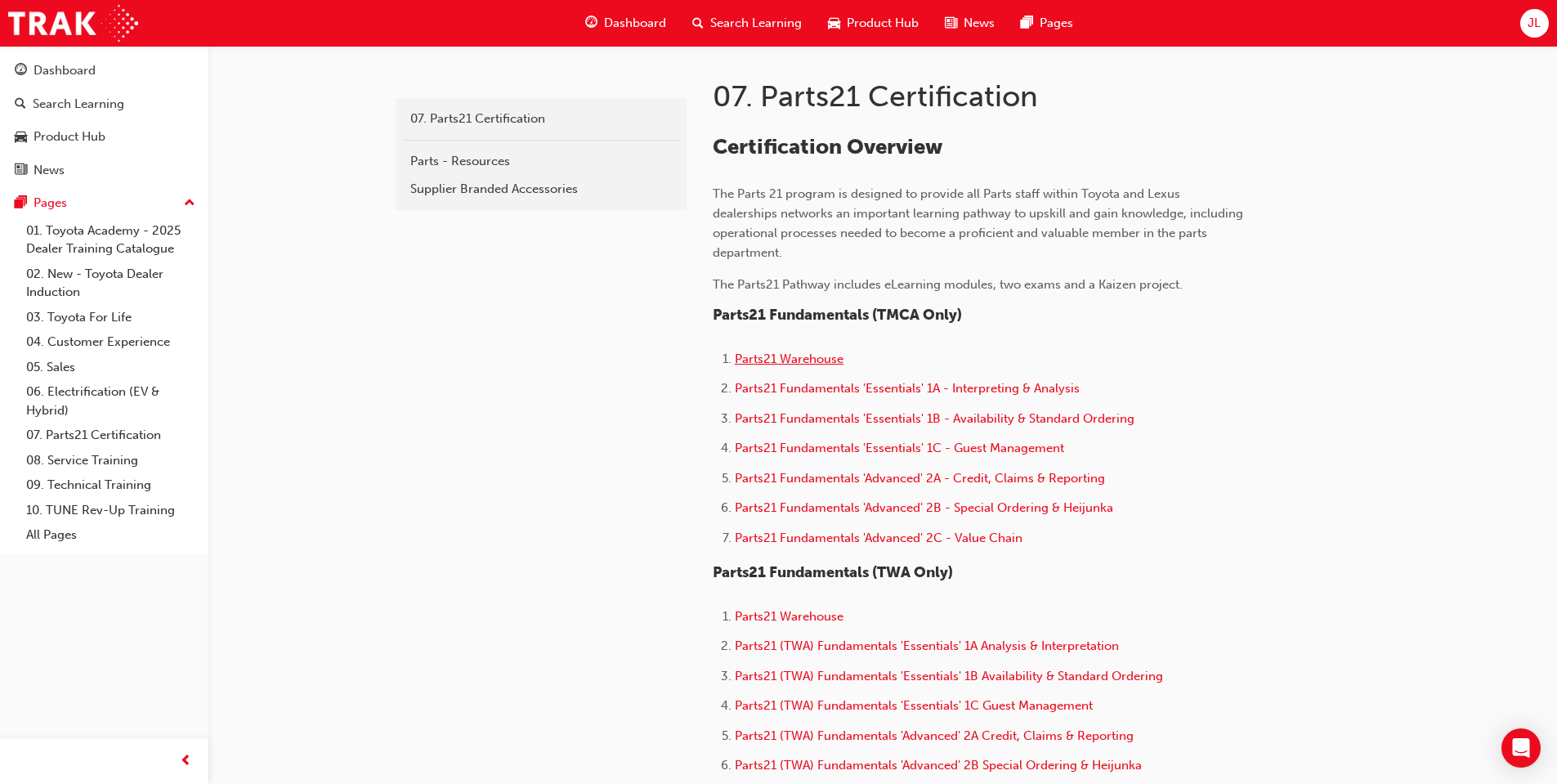
click at [816, 364] on span "Parts21 Warehouse" at bounding box center [789, 358] width 109 height 14
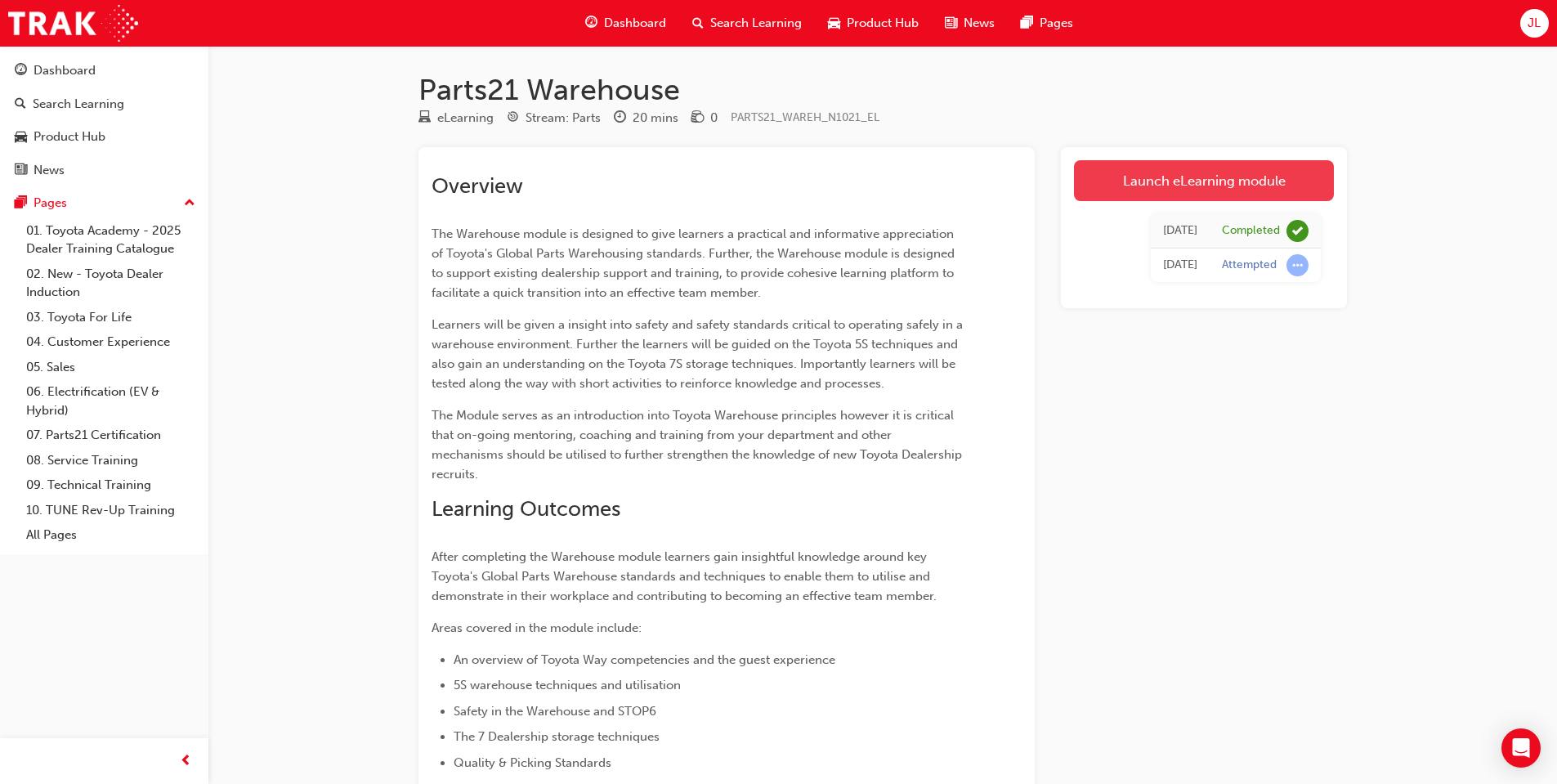
click at [1138, 194] on link "Launch eLearning module" at bounding box center [1204, 180] width 260 height 41
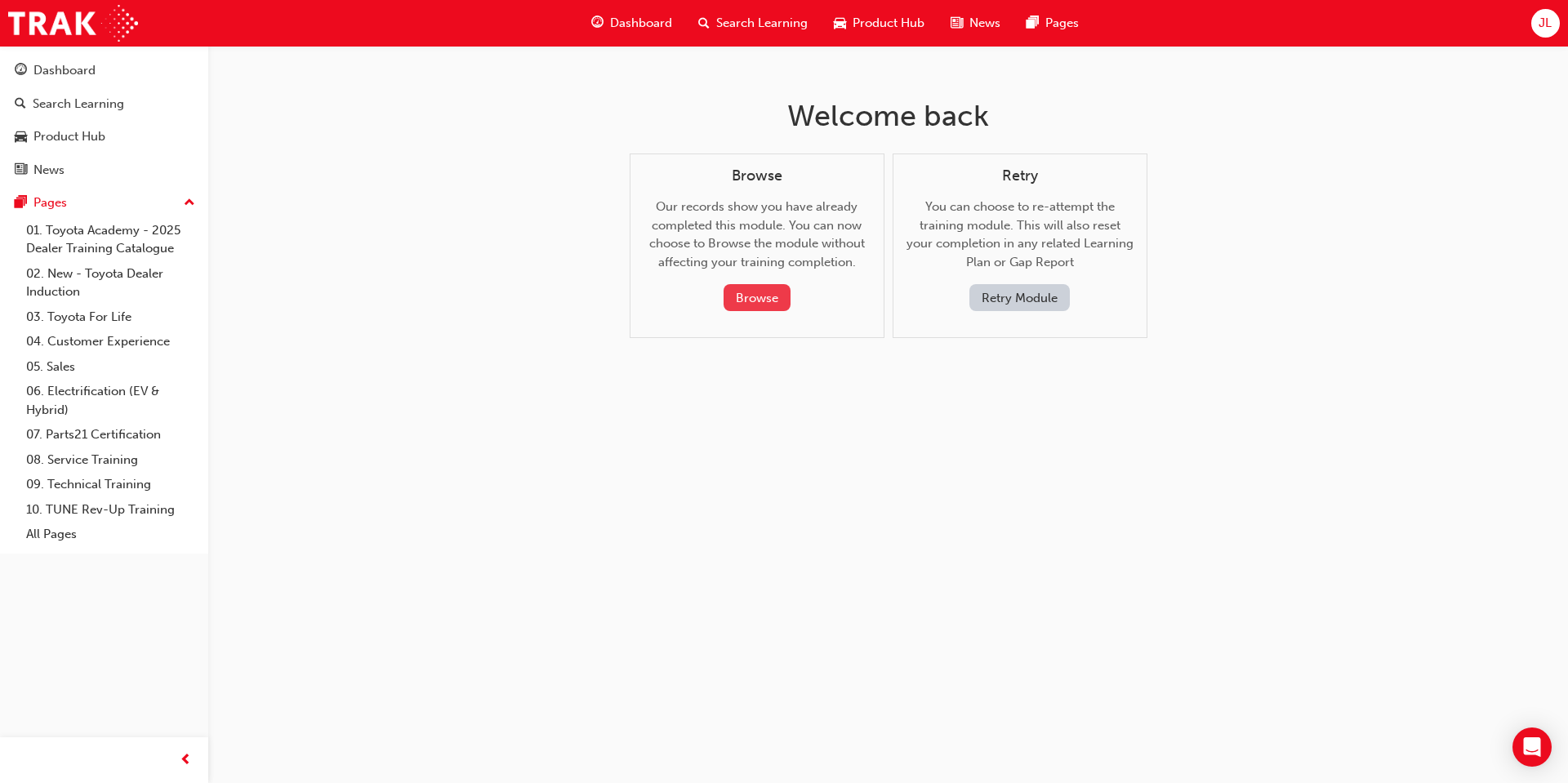
click at [775, 297] on button "Browse" at bounding box center [757, 298] width 67 height 27
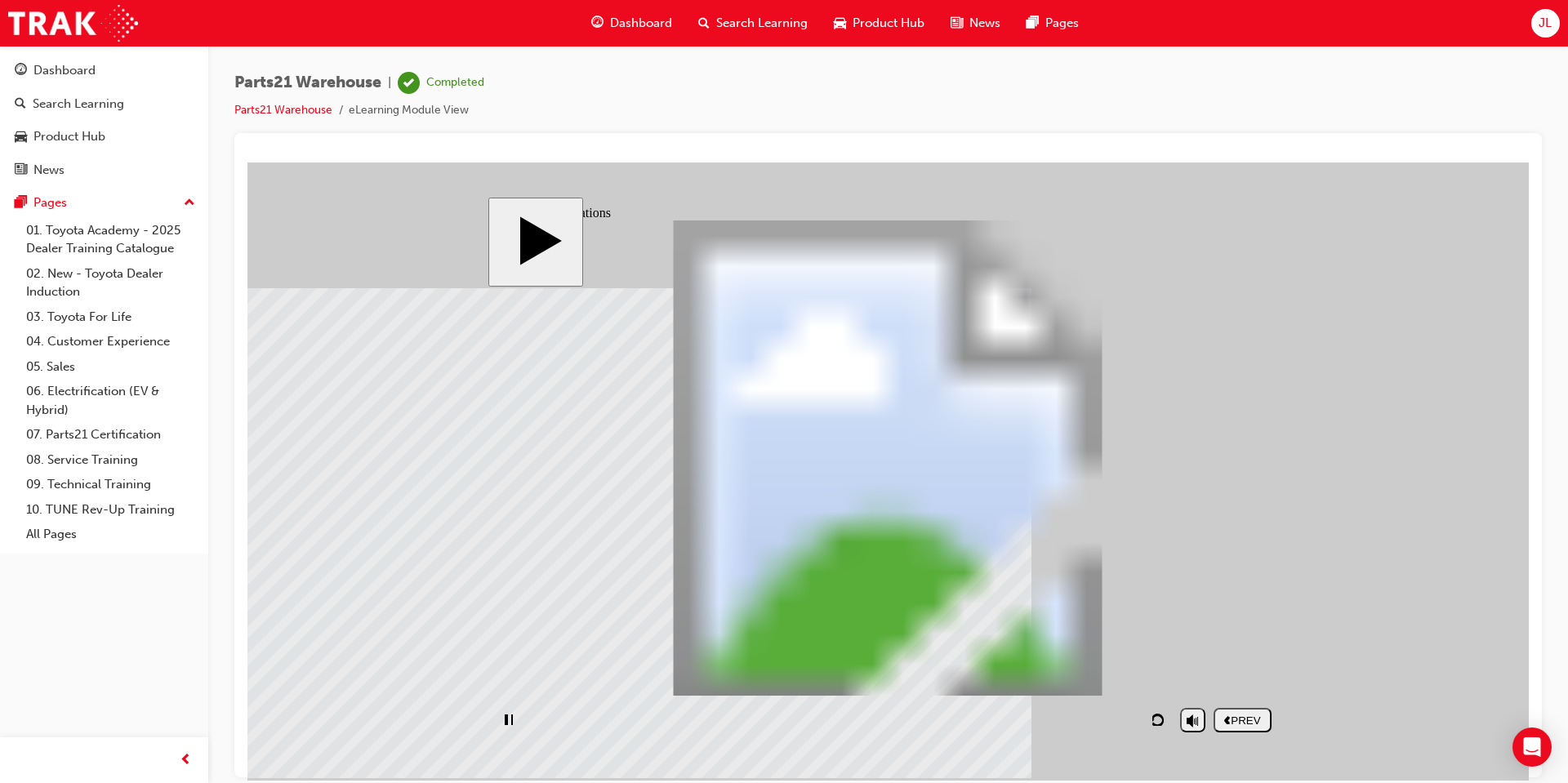
click at [1225, 718] on div "PREV" at bounding box center [1242, 719] width 45 height 12
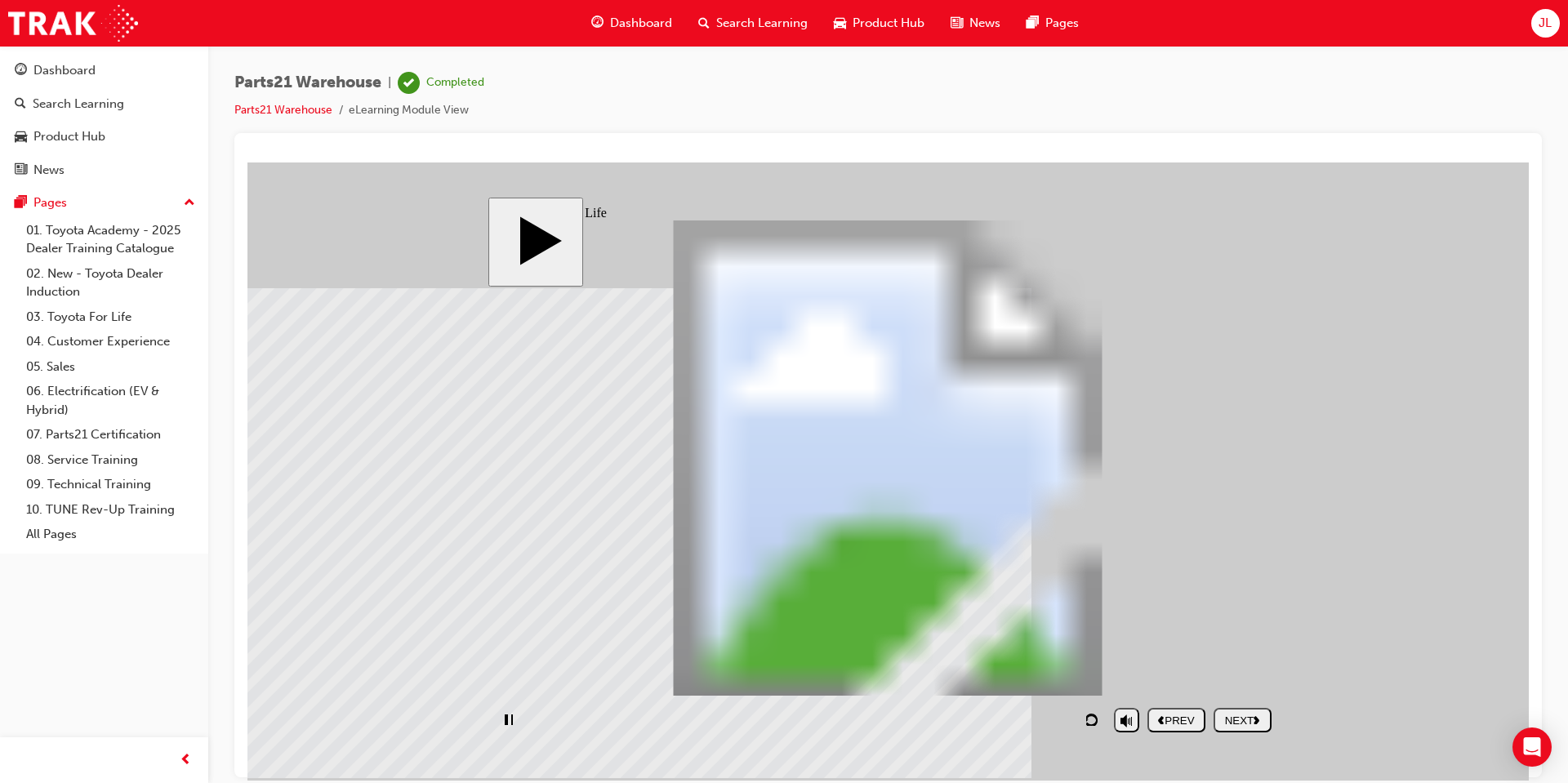
click at [513, 716] on rect "play/pause" at bounding box center [513, 718] width 3 height 11
click at [1235, 713] on div "NEXT" at bounding box center [1242, 719] width 45 height 12
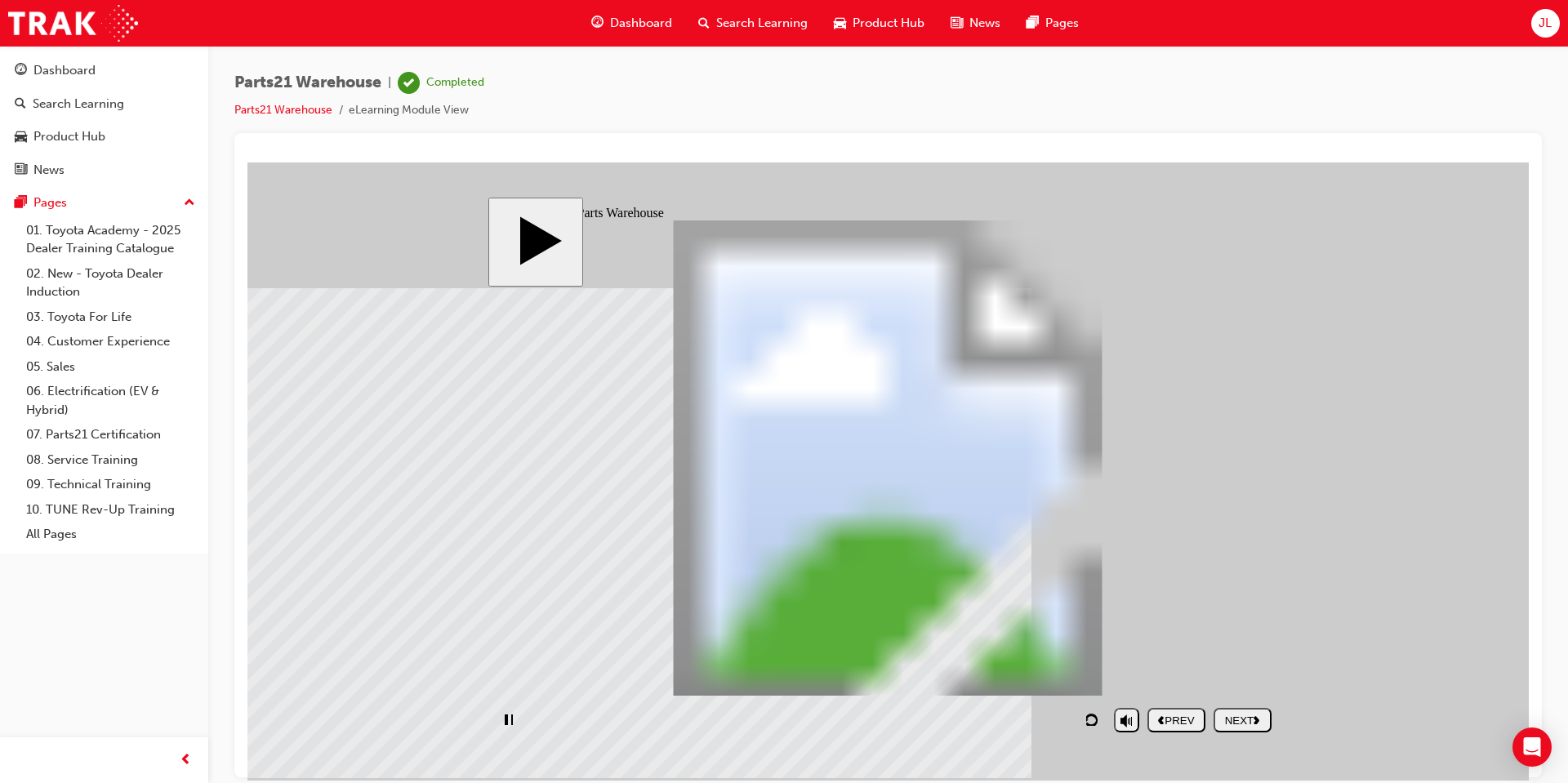
click at [718, 723] on div "playback controls" at bounding box center [800, 719] width 610 height 37
click at [1230, 721] on div "NEXT" at bounding box center [1242, 719] width 45 height 12
click at [1229, 713] on div "NEXT" at bounding box center [1242, 719] width 45 height 12
click at [1229, 716] on div "NEXT" at bounding box center [1242, 719] width 45 height 12
click at [1240, 724] on div "NEXT" at bounding box center [1242, 719] width 45 height 12
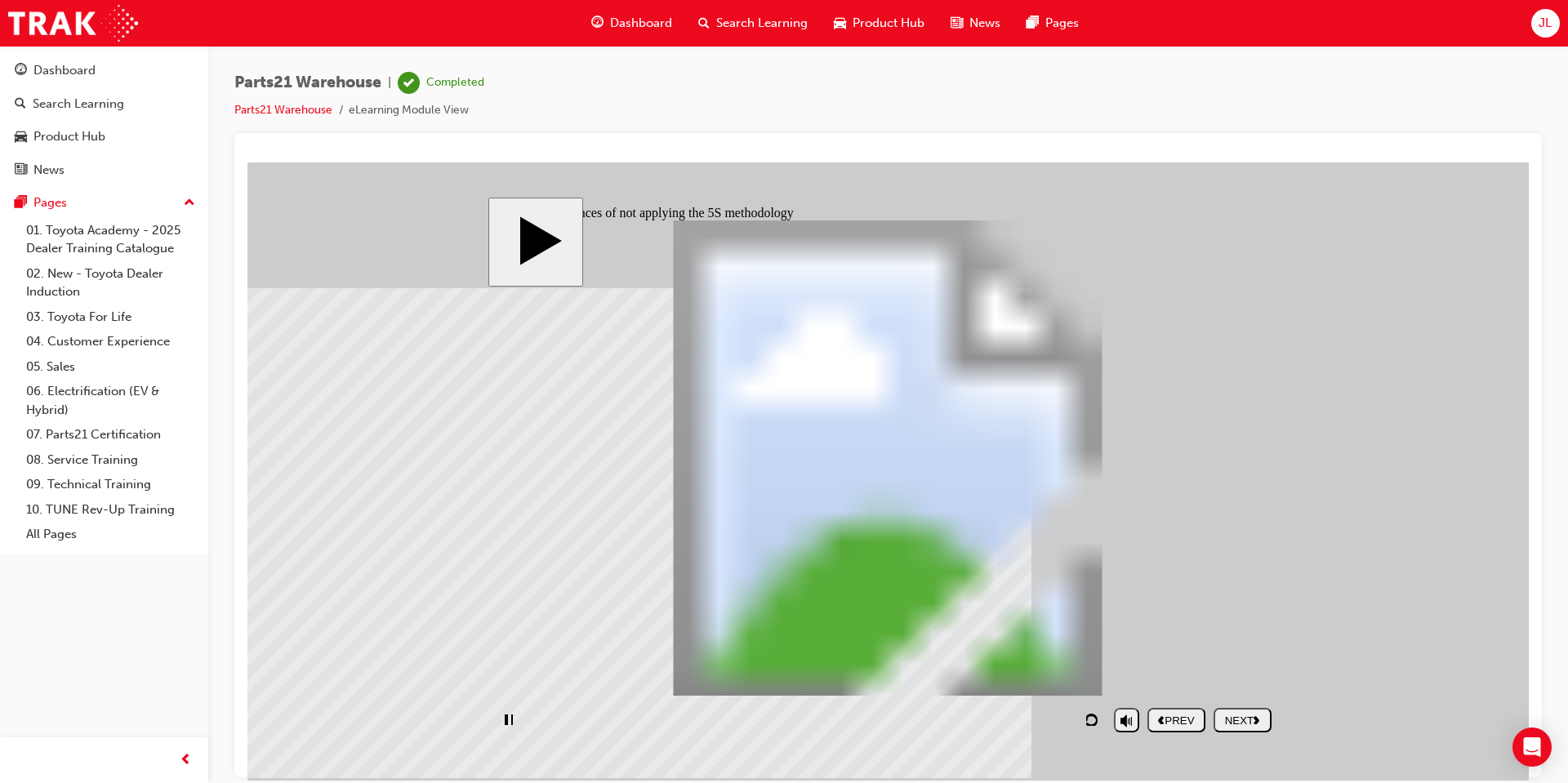
click at [1240, 724] on div "NEXT" at bounding box center [1242, 719] width 45 height 12
click at [1238, 723] on div "NEXT" at bounding box center [1242, 719] width 45 height 12
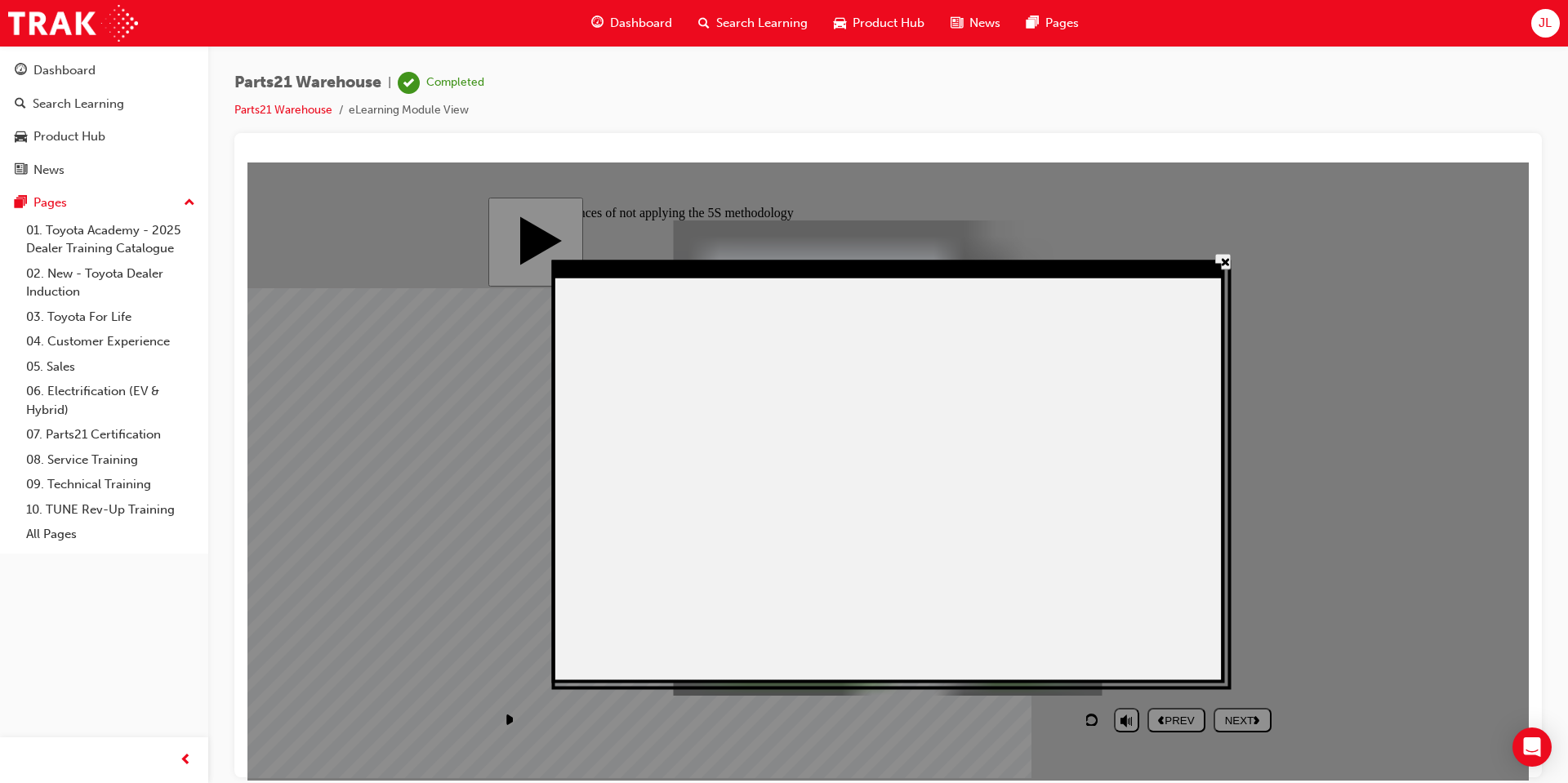
click at [1220, 255] on button "' +" at bounding box center [1223, 261] width 16 height 16
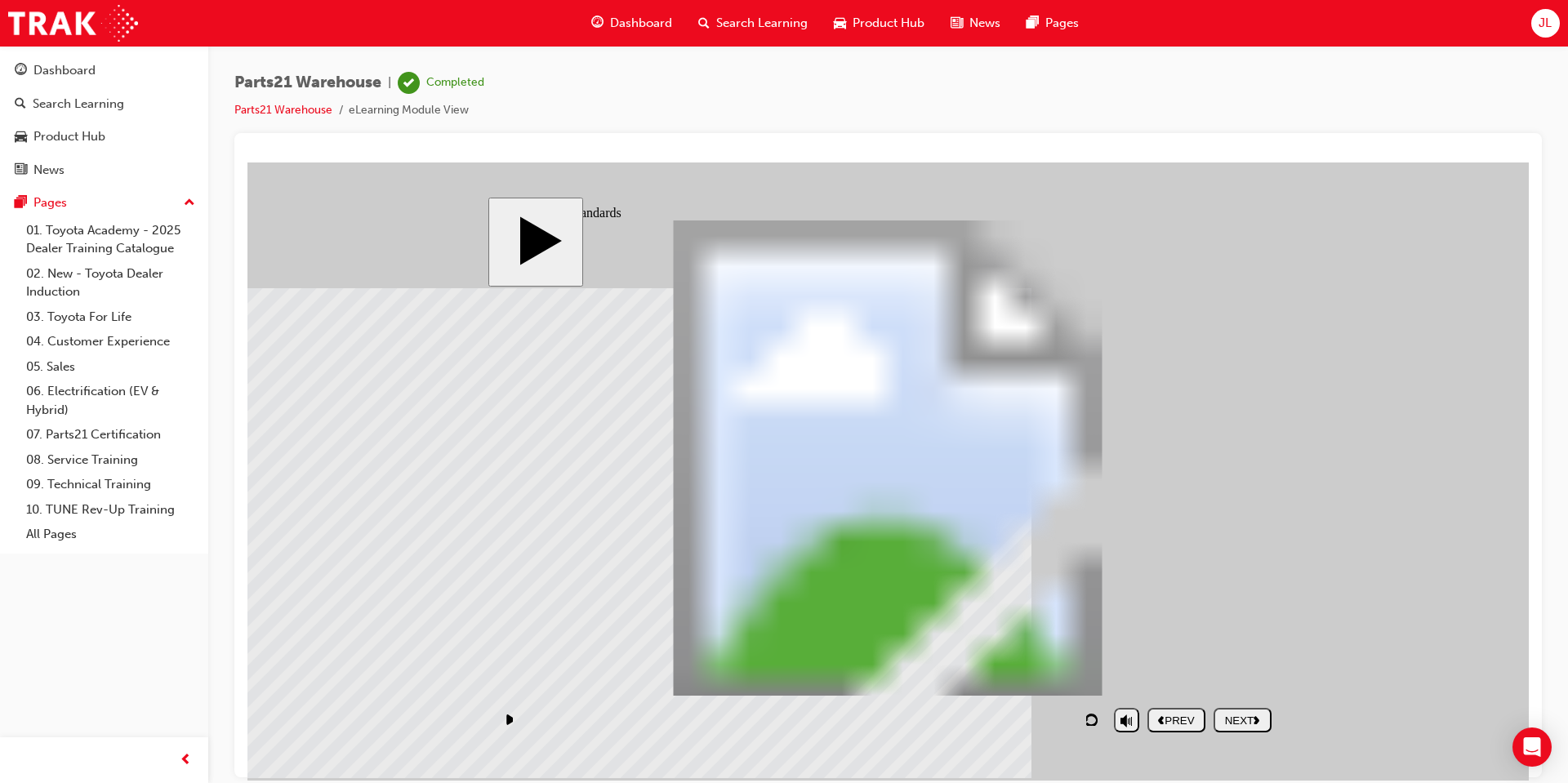
click at [1228, 719] on div "NEXT" at bounding box center [1242, 719] width 45 height 12
click at [1239, 719] on div "NEXT" at bounding box center [1242, 719] width 45 height 12
